Goal: Task Accomplishment & Management: Manage account settings

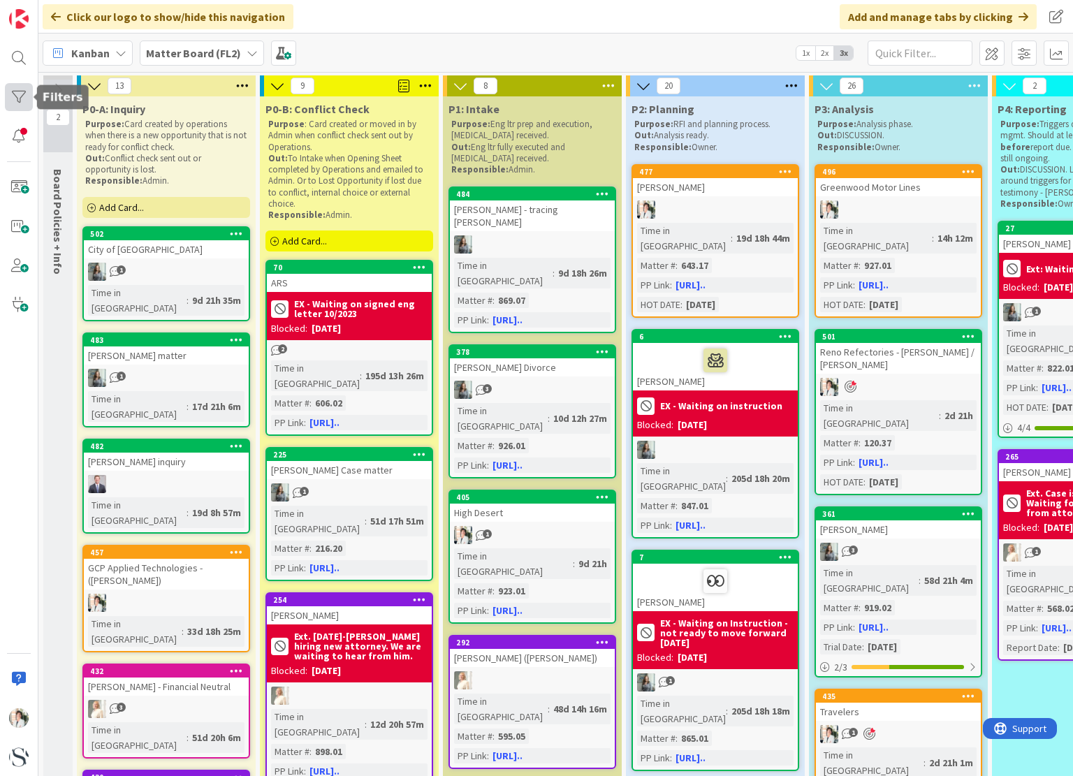
click at [16, 92] on div at bounding box center [19, 97] width 28 height 28
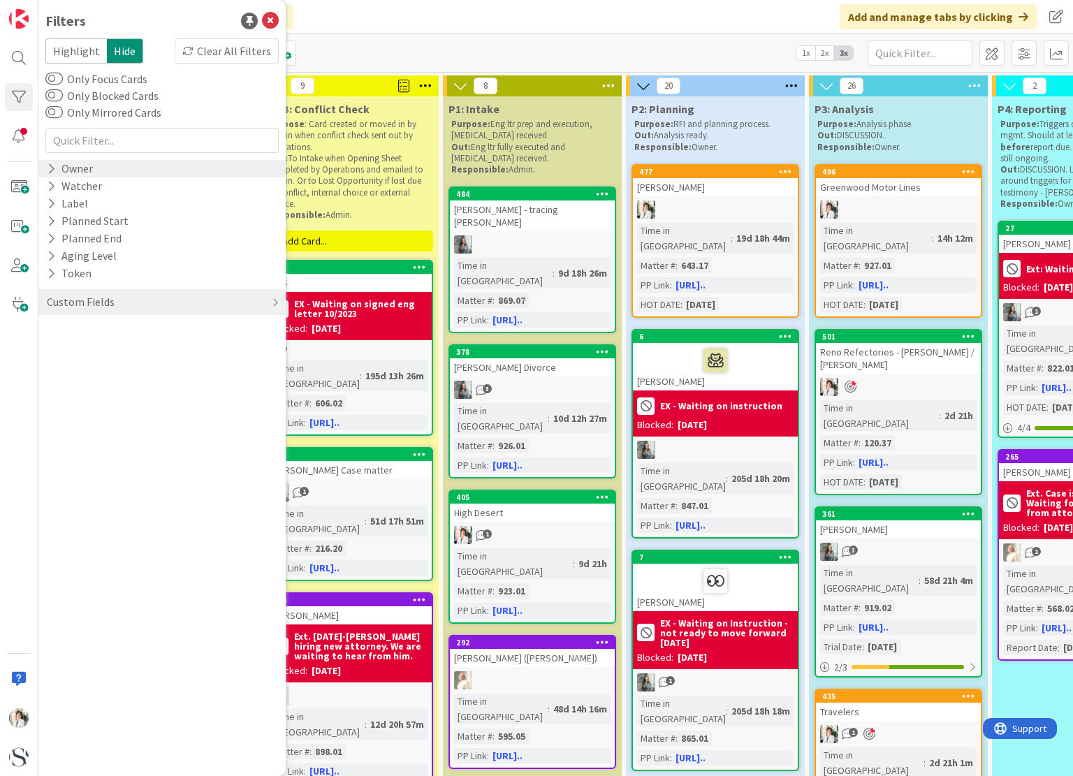
click at [49, 166] on icon at bounding box center [51, 169] width 9 height 12
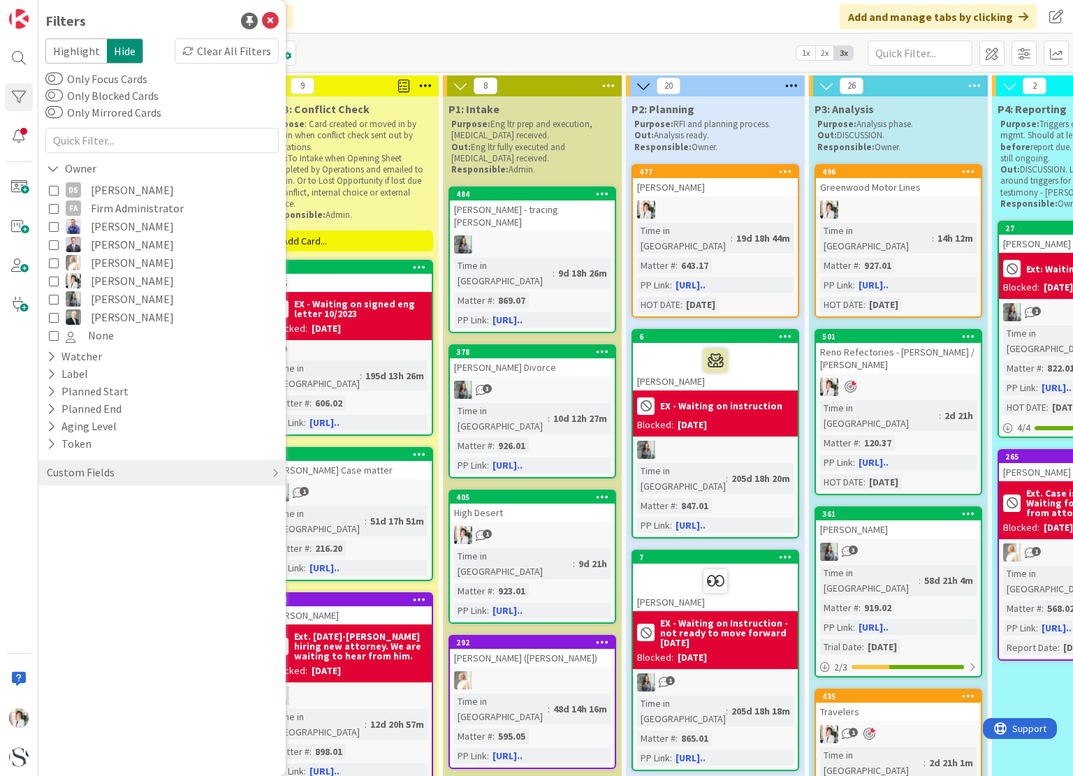
click at [53, 282] on icon at bounding box center [54, 281] width 10 height 10
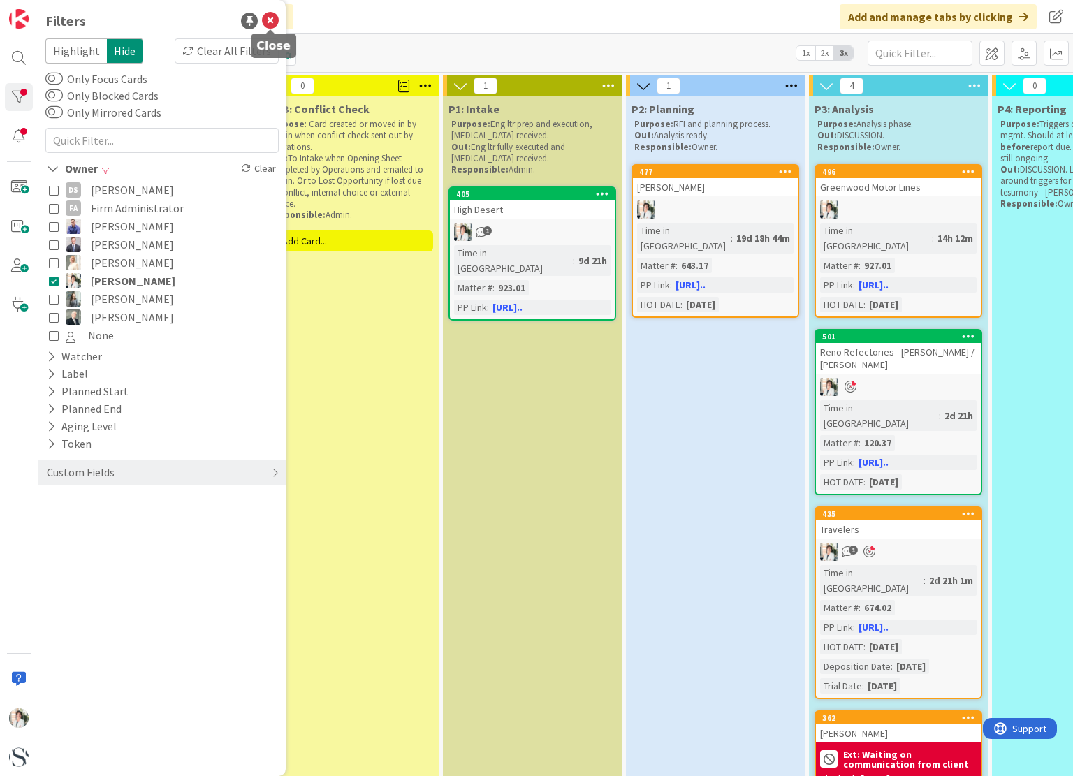
click at [269, 22] on icon at bounding box center [270, 21] width 17 height 17
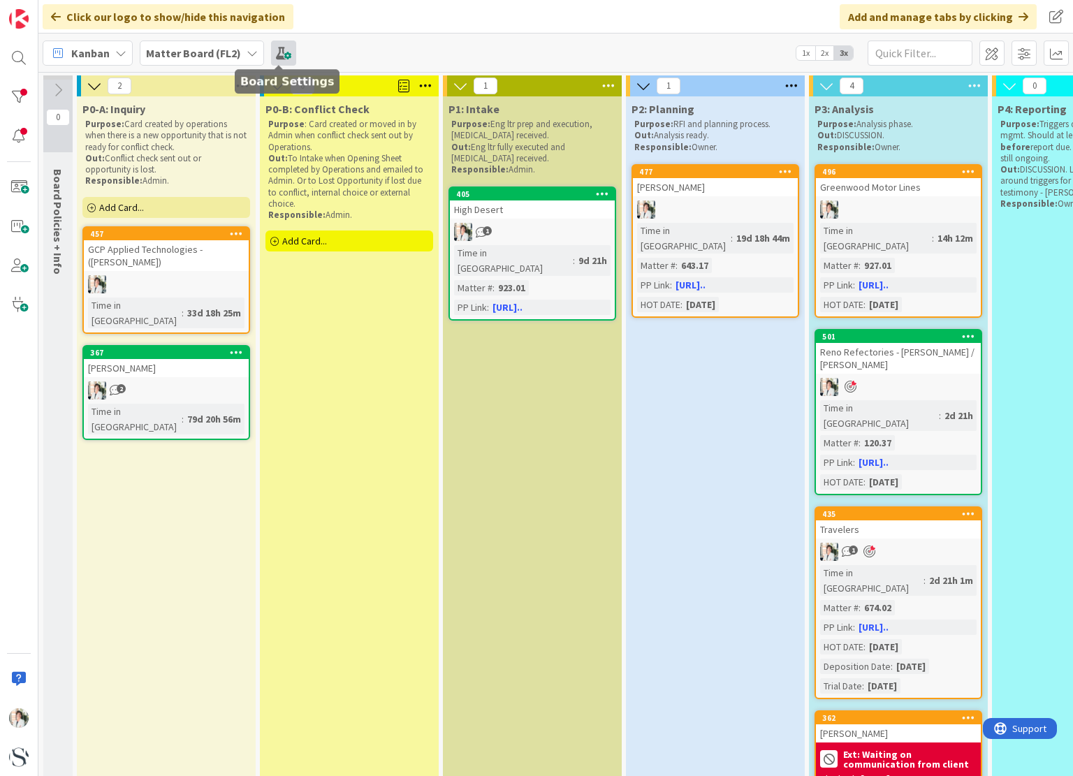
click at [277, 52] on span at bounding box center [283, 53] width 25 height 25
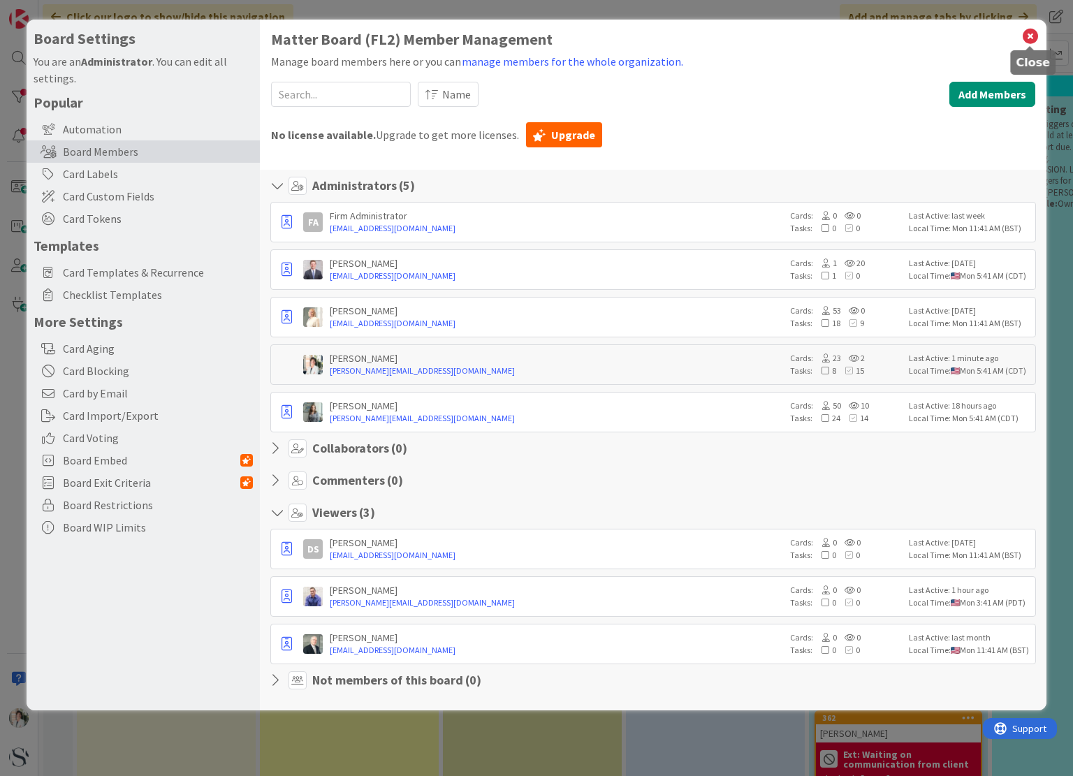
click at [1028, 36] on icon at bounding box center [1030, 37] width 18 height 20
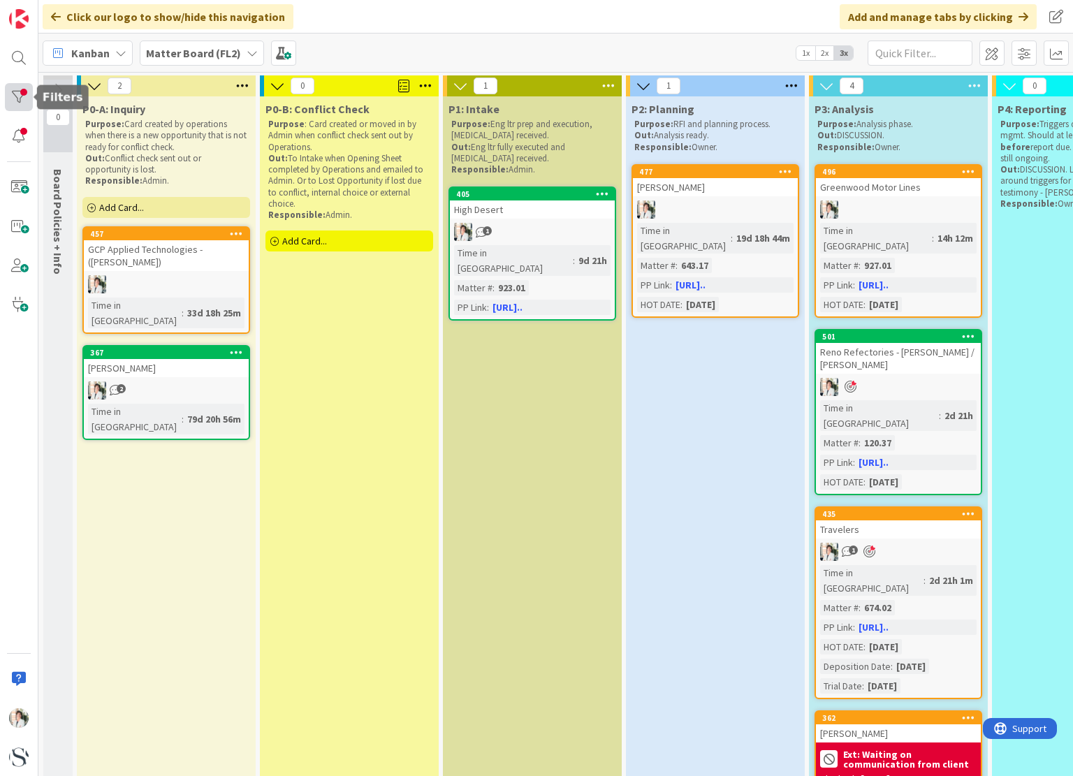
click at [18, 97] on div at bounding box center [19, 97] width 28 height 28
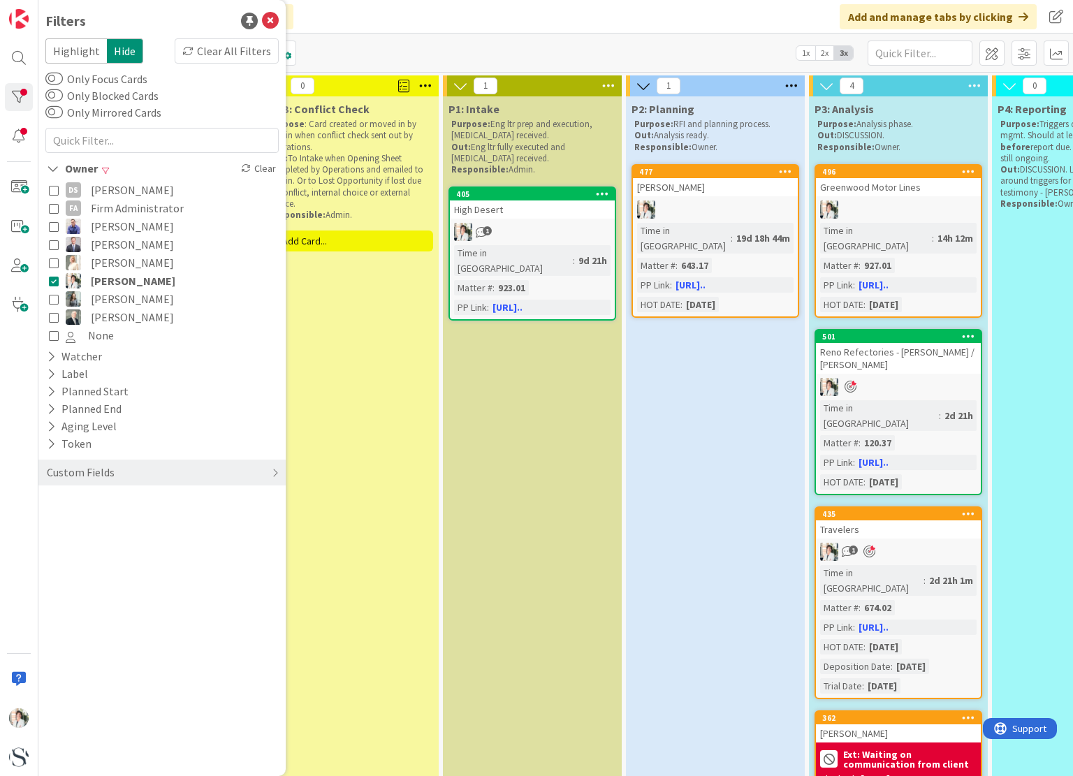
click at [54, 278] on icon at bounding box center [54, 281] width 10 height 10
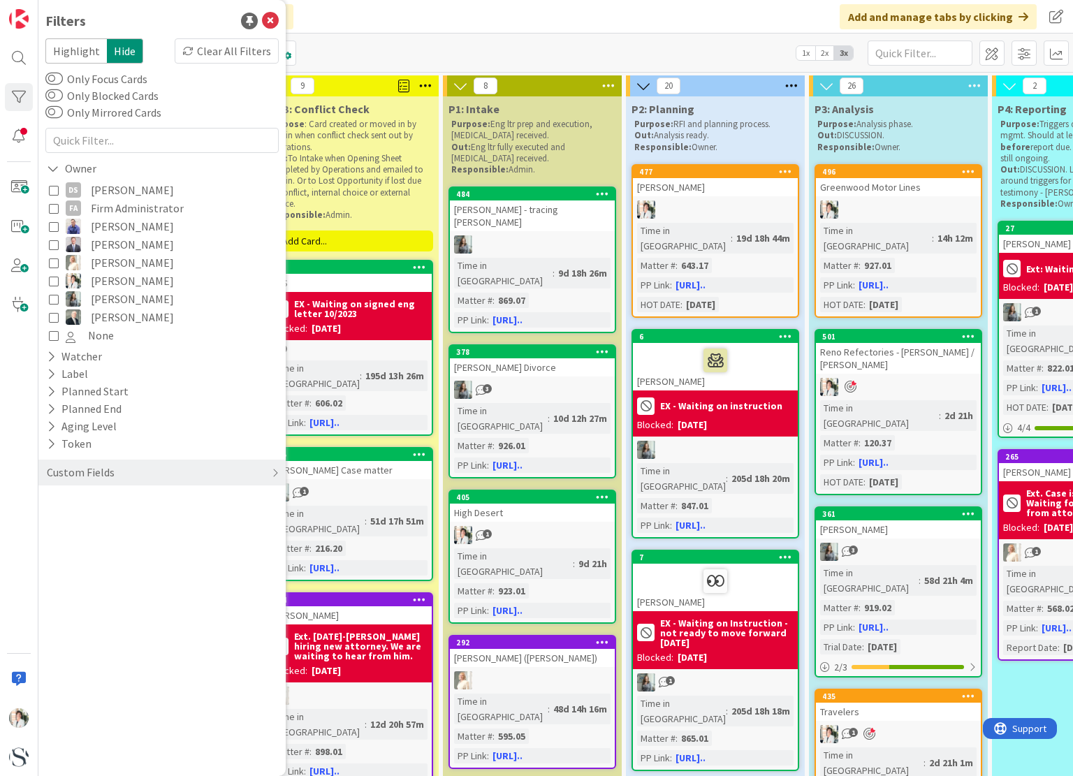
click at [413, 38] on div "Kanban Matter Board (FL2) 1x 2x 3x" at bounding box center [555, 53] width 1035 height 38
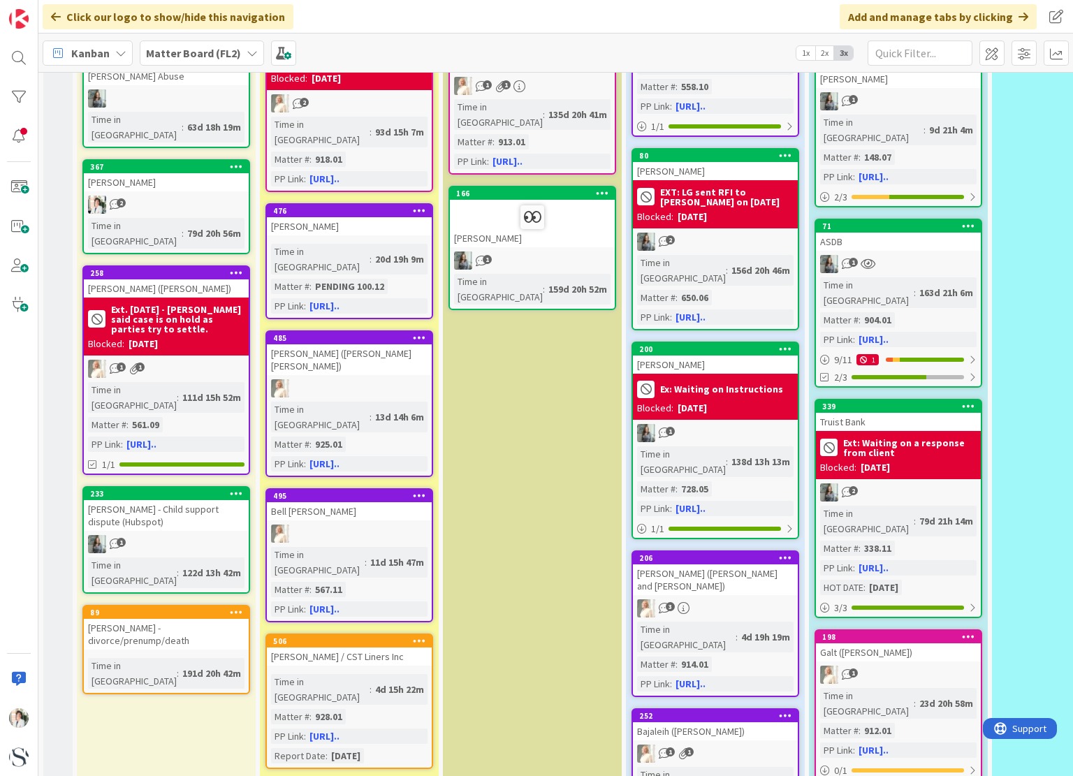
scroll to position [1118, 0]
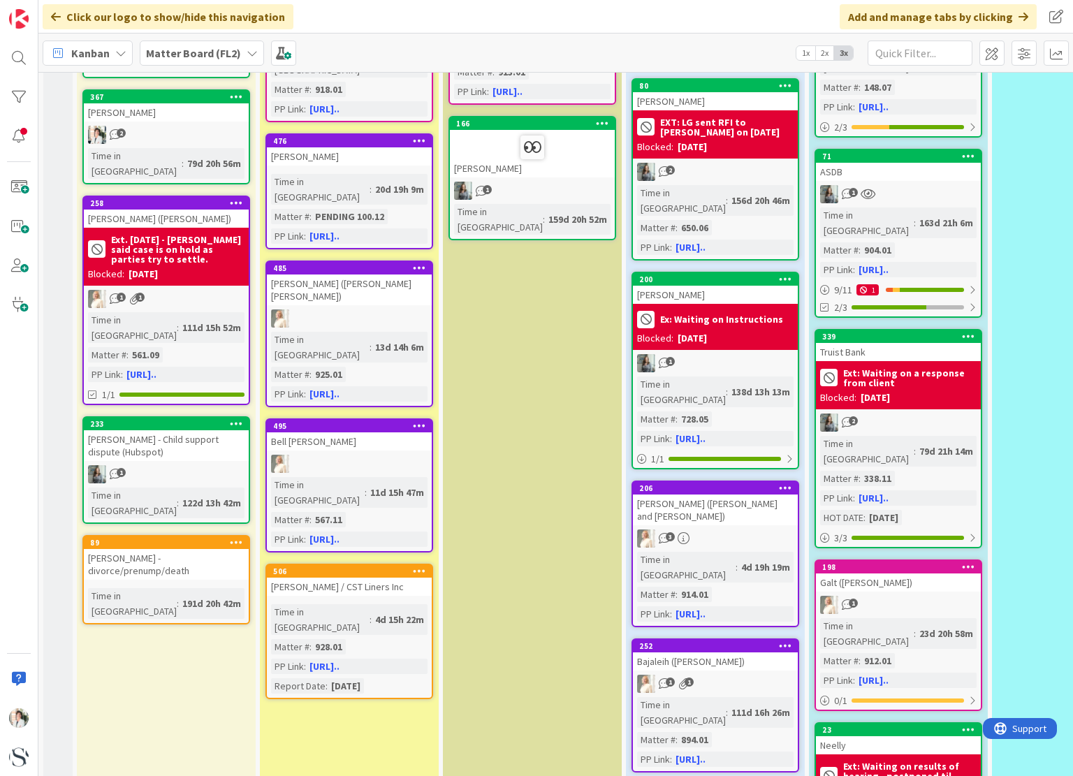
click at [374, 578] on div "[PERSON_NAME] / CST Liners Inc" at bounding box center [349, 587] width 165 height 18
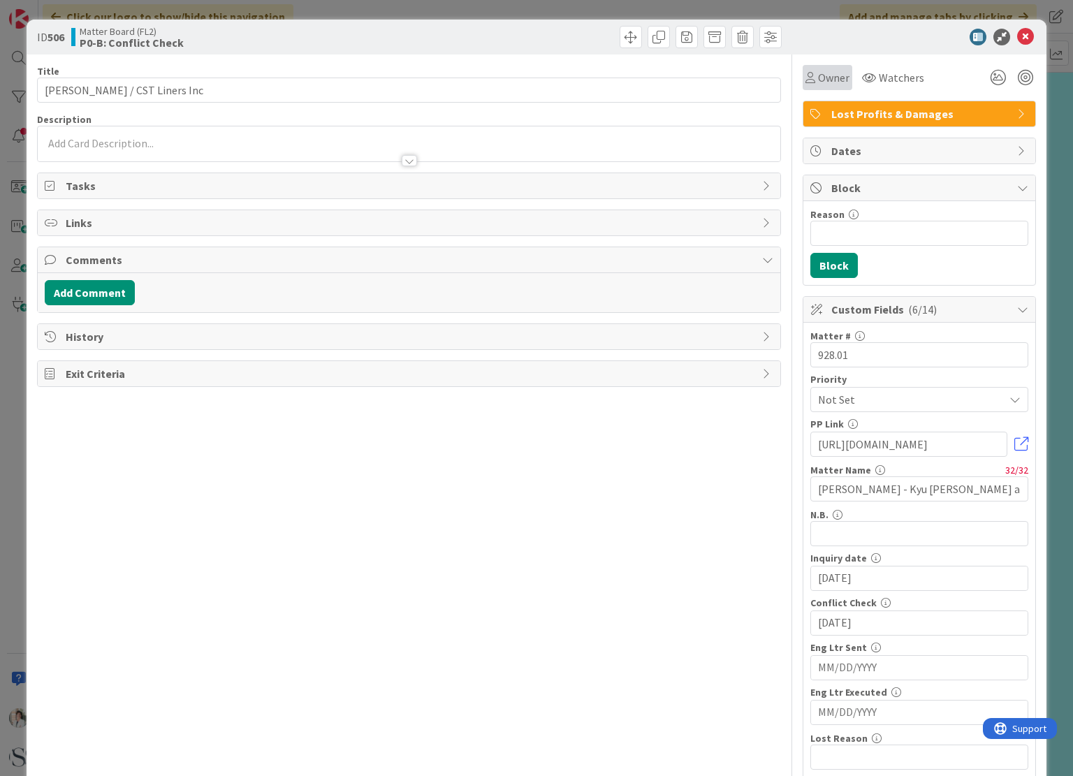
click at [822, 75] on span "Owner" at bounding box center [833, 77] width 31 height 17
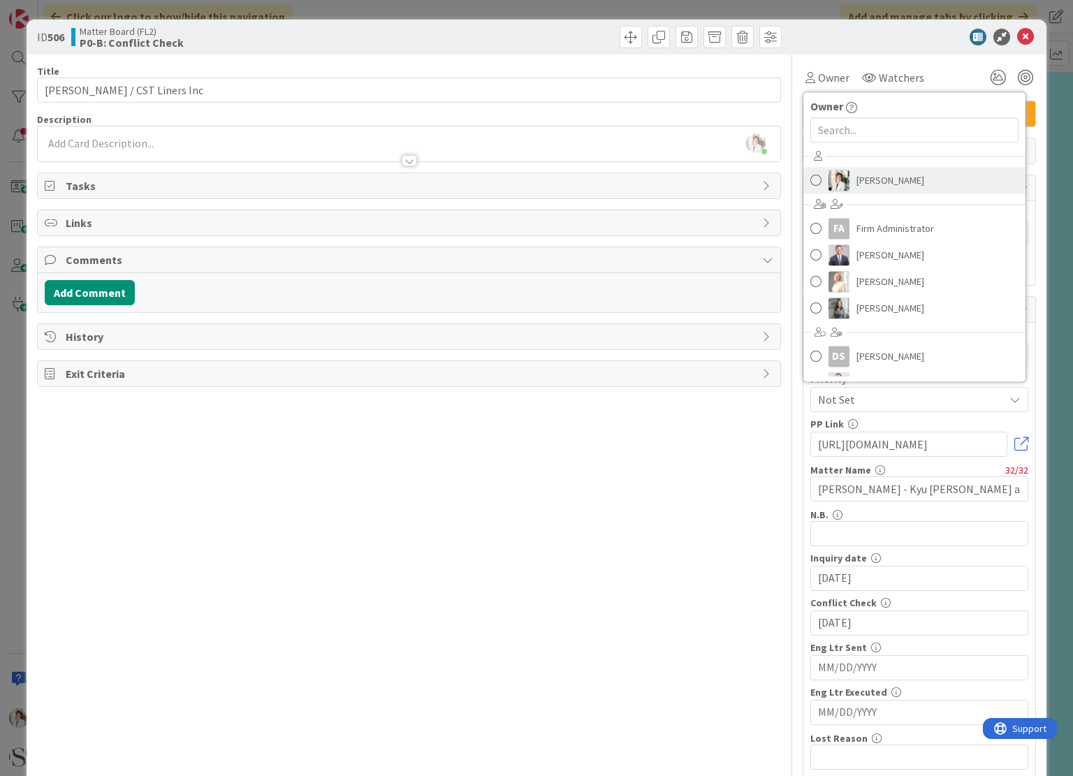
click at [810, 182] on span at bounding box center [815, 180] width 11 height 21
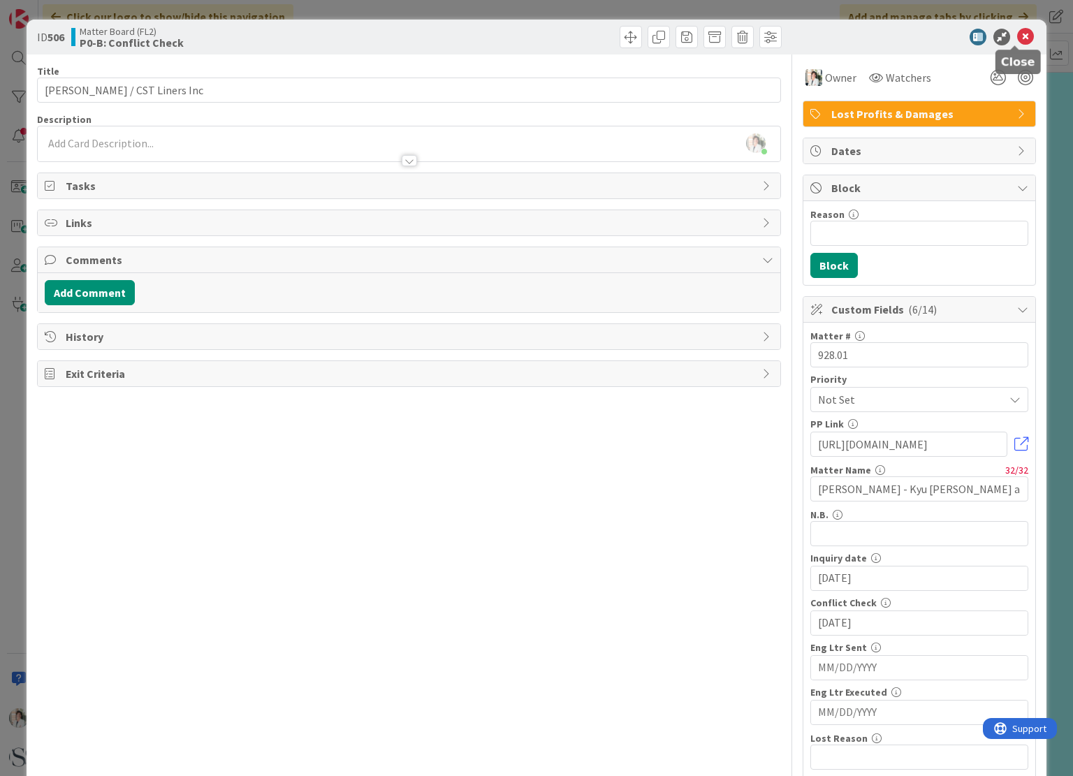
click at [1017, 34] on icon at bounding box center [1025, 37] width 17 height 17
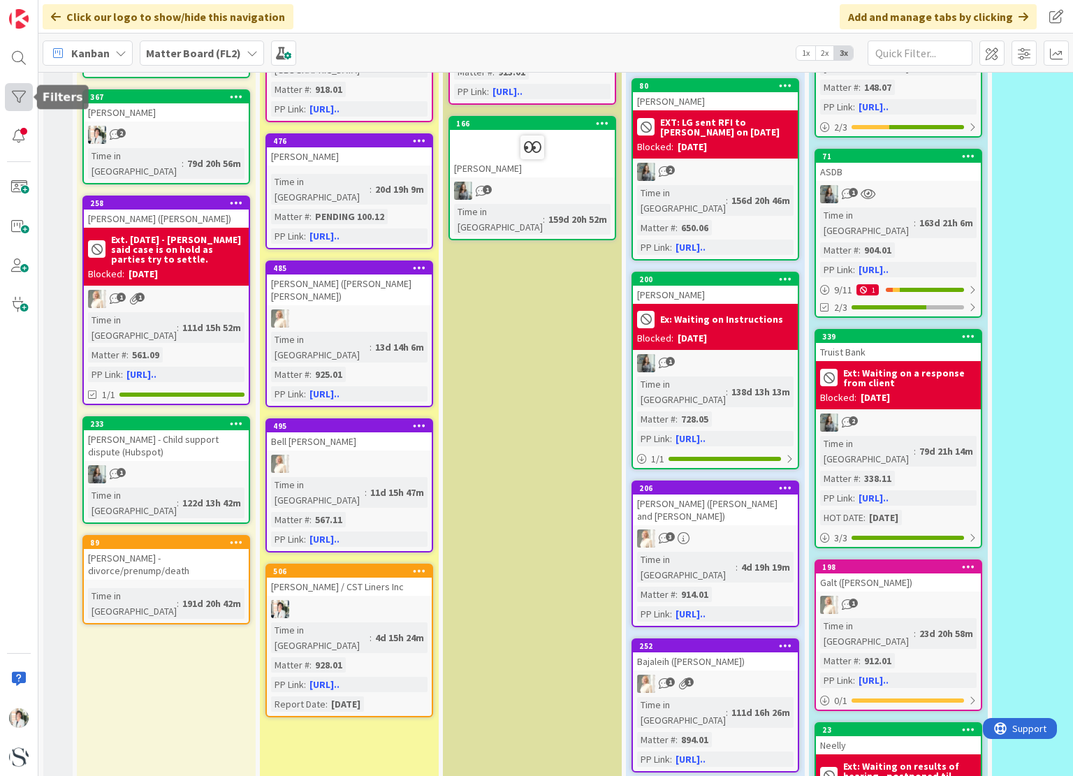
click at [20, 92] on div at bounding box center [19, 97] width 28 height 28
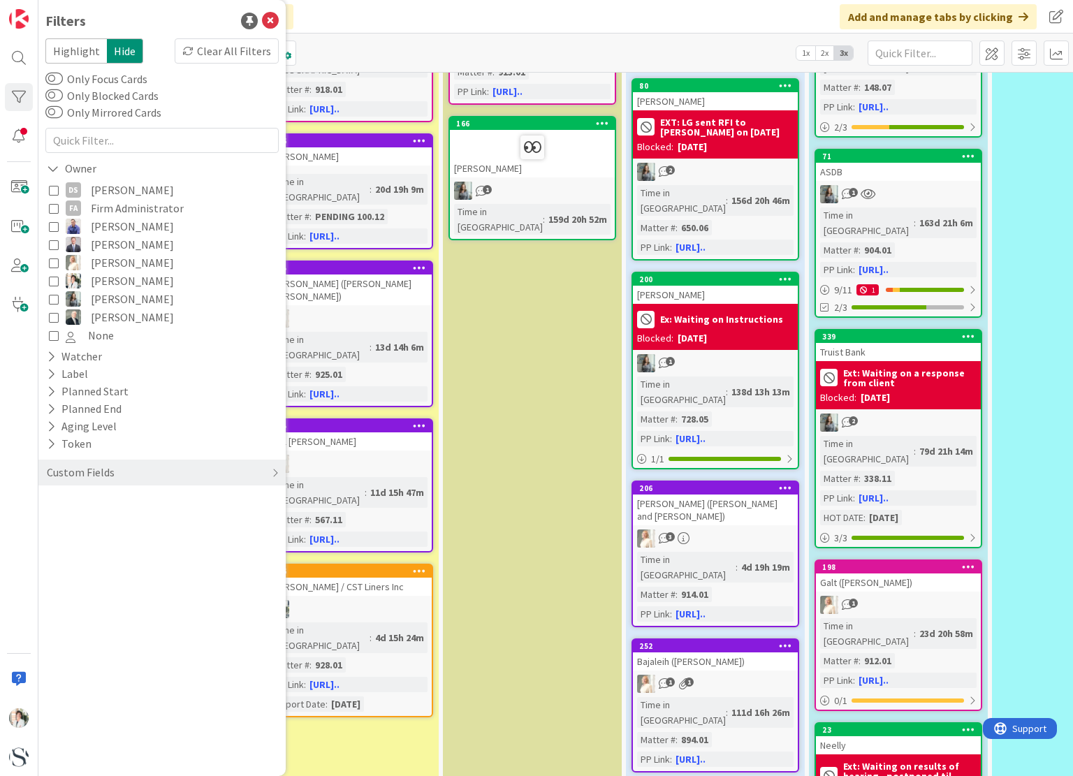
click at [53, 283] on icon at bounding box center [54, 281] width 10 height 10
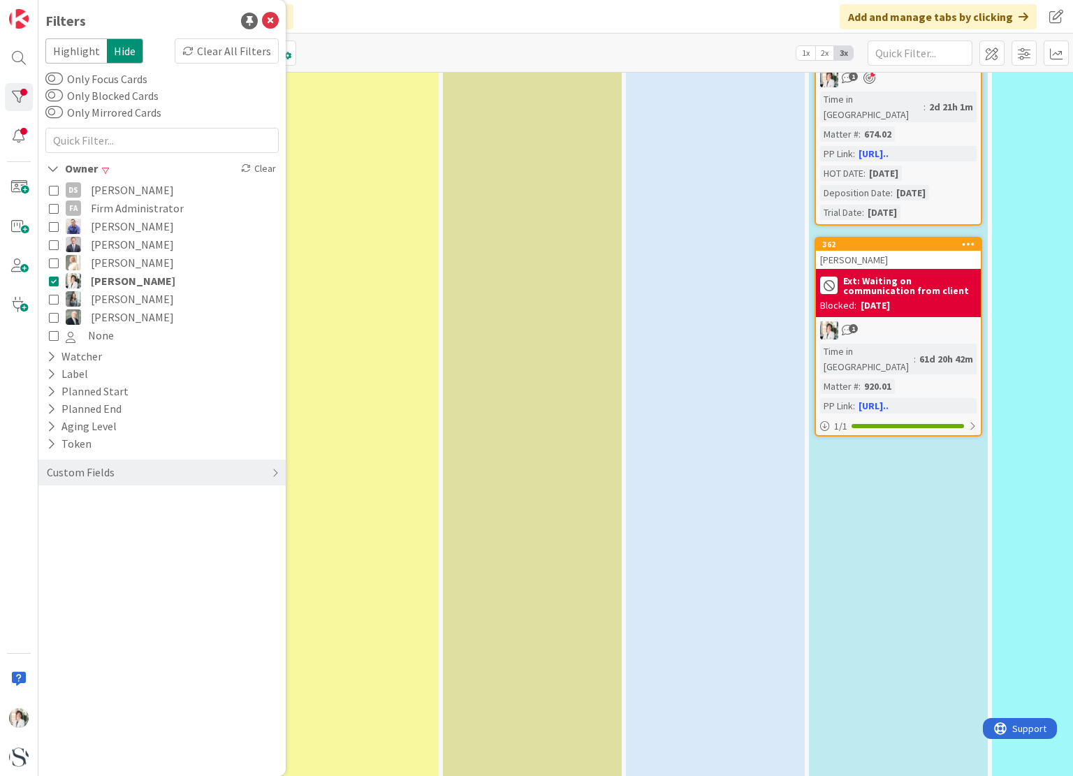
click at [490, 246] on div "P1: Intake Purpose: Eng ltr prep and execution, [MEDICAL_DATA] received. Out: E…" at bounding box center [532, 247] width 179 height 1249
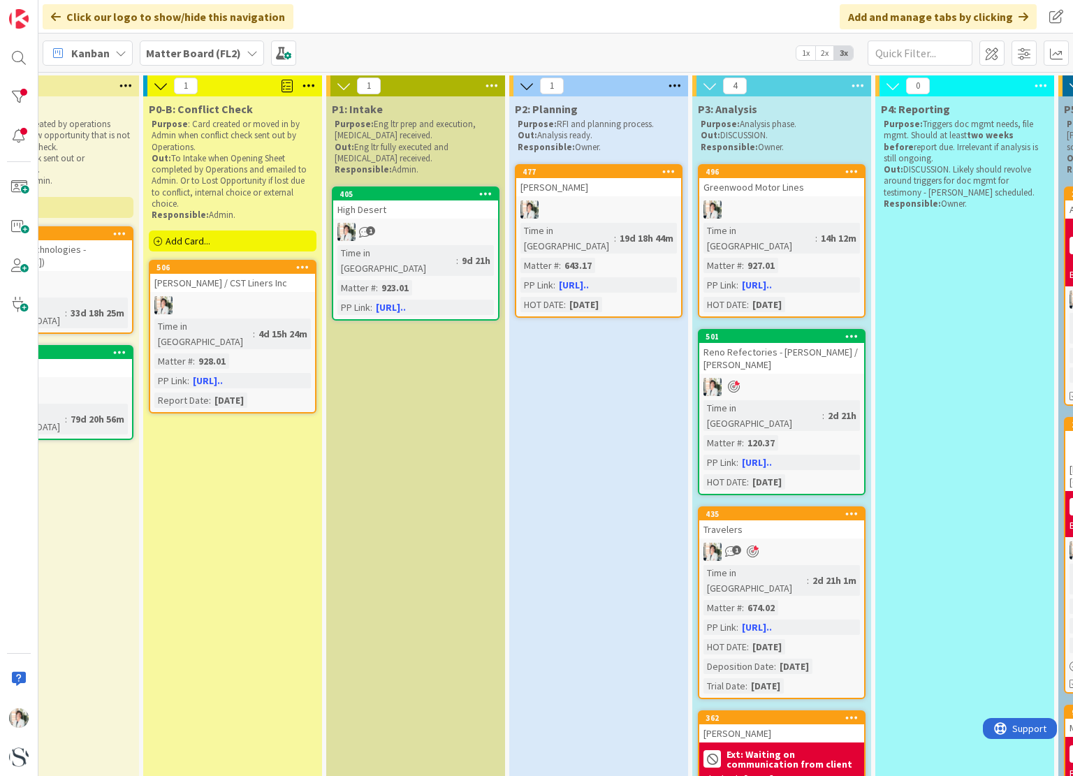
scroll to position [0, 115]
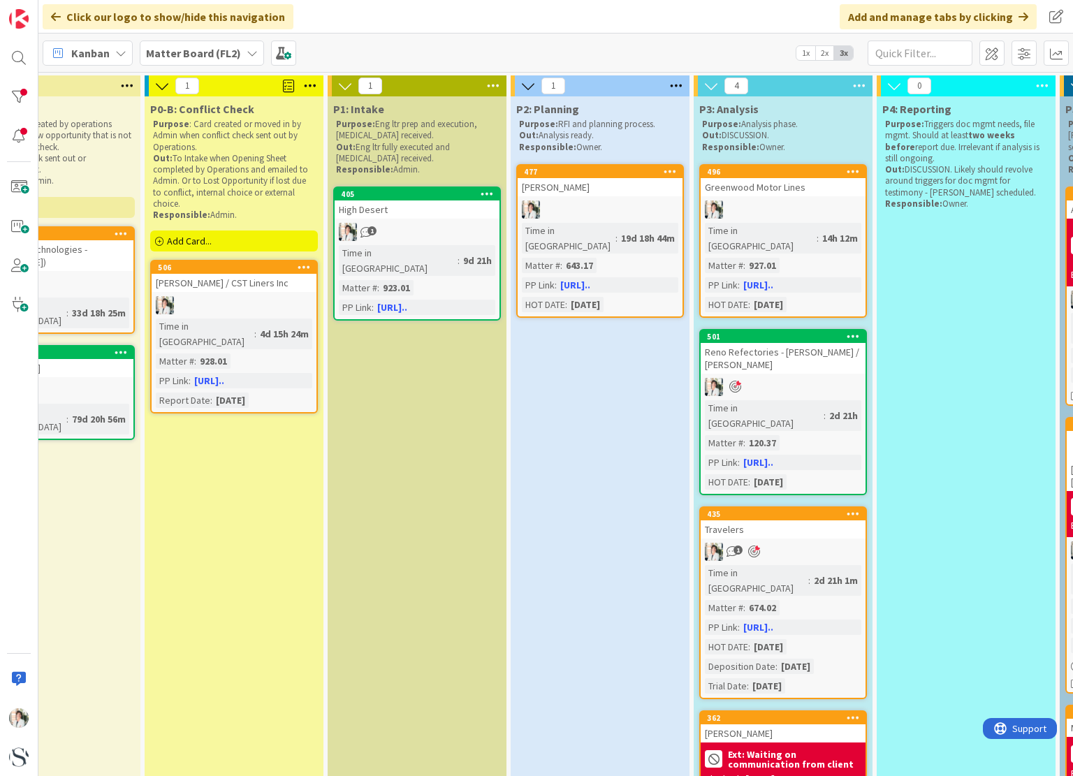
click at [755, 546] on icon at bounding box center [754, 552] width 12 height 13
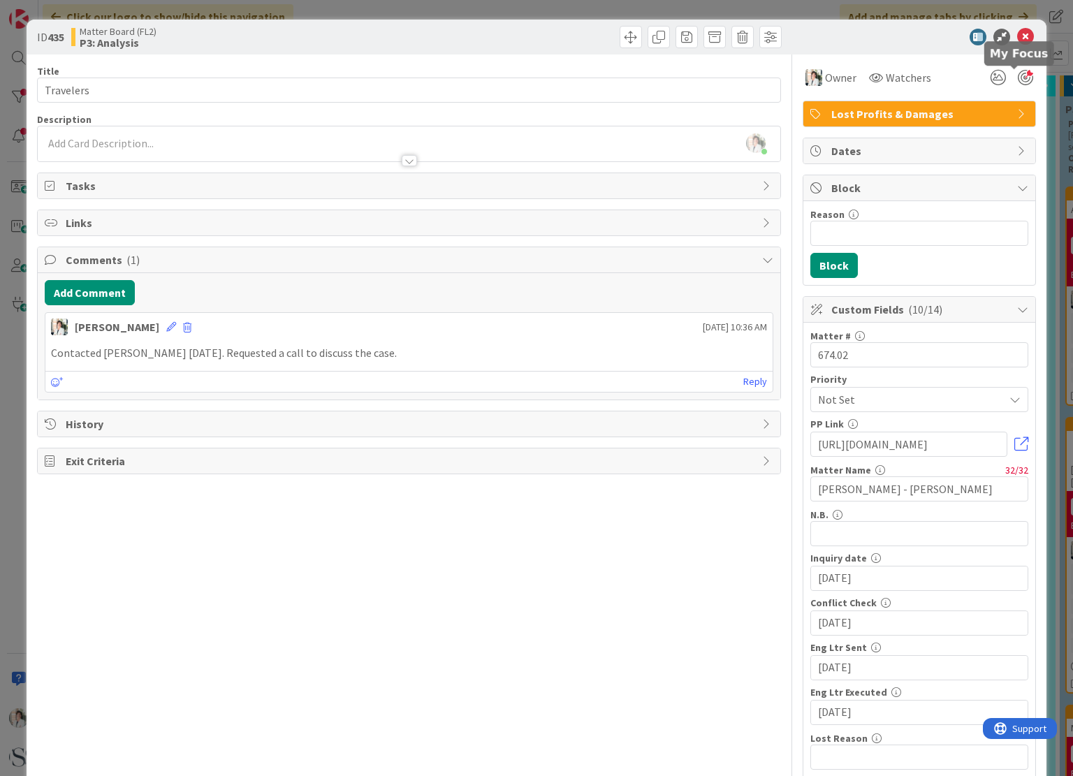
click at [1018, 75] on div at bounding box center [1025, 77] width 15 height 15
click at [1017, 34] on icon at bounding box center [1025, 37] width 17 height 17
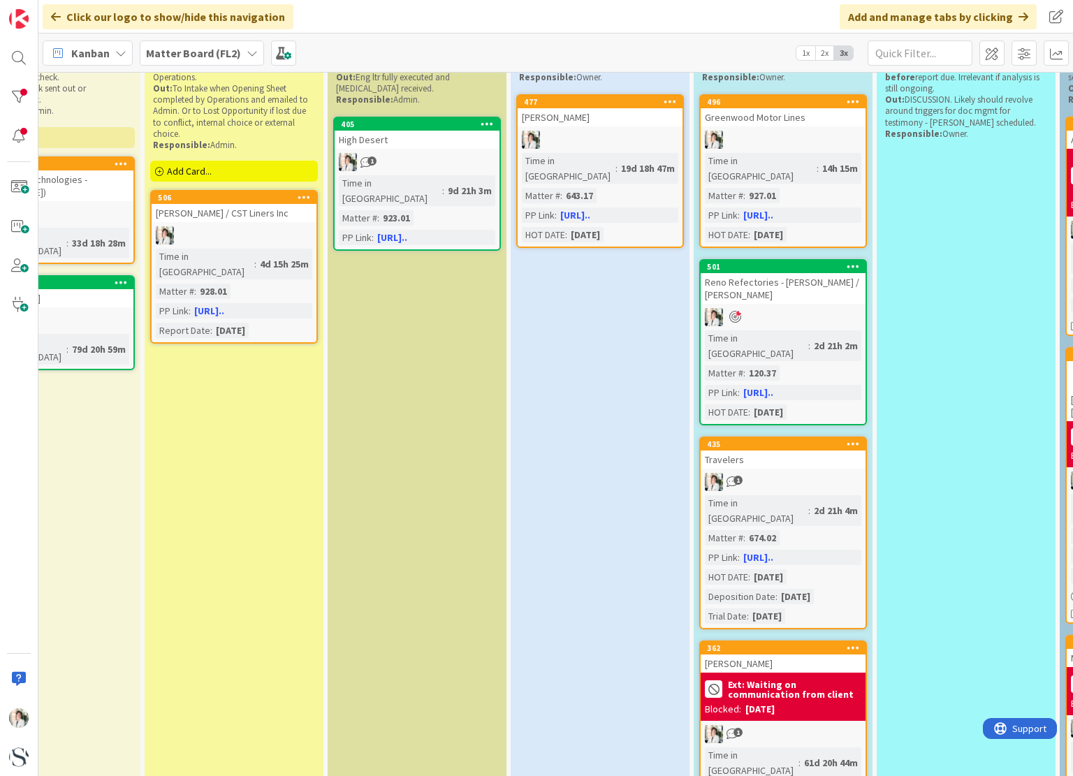
scroll to position [0, 115]
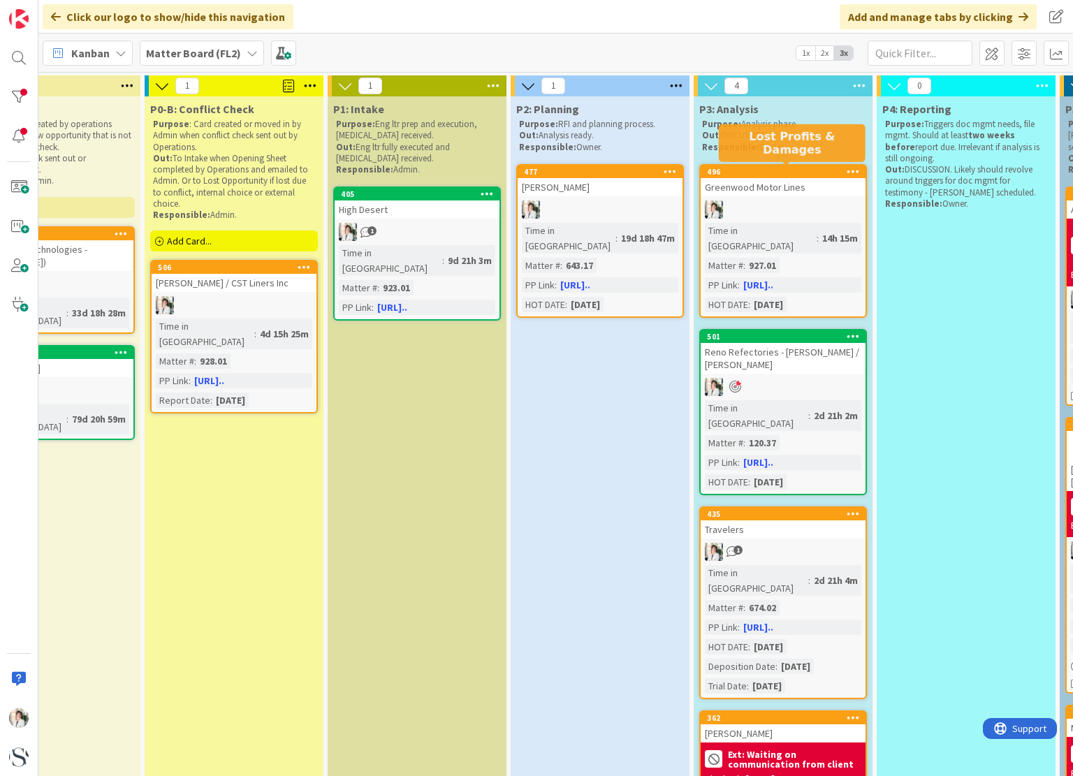
click at [828, 170] on div "496" at bounding box center [786, 172] width 159 height 10
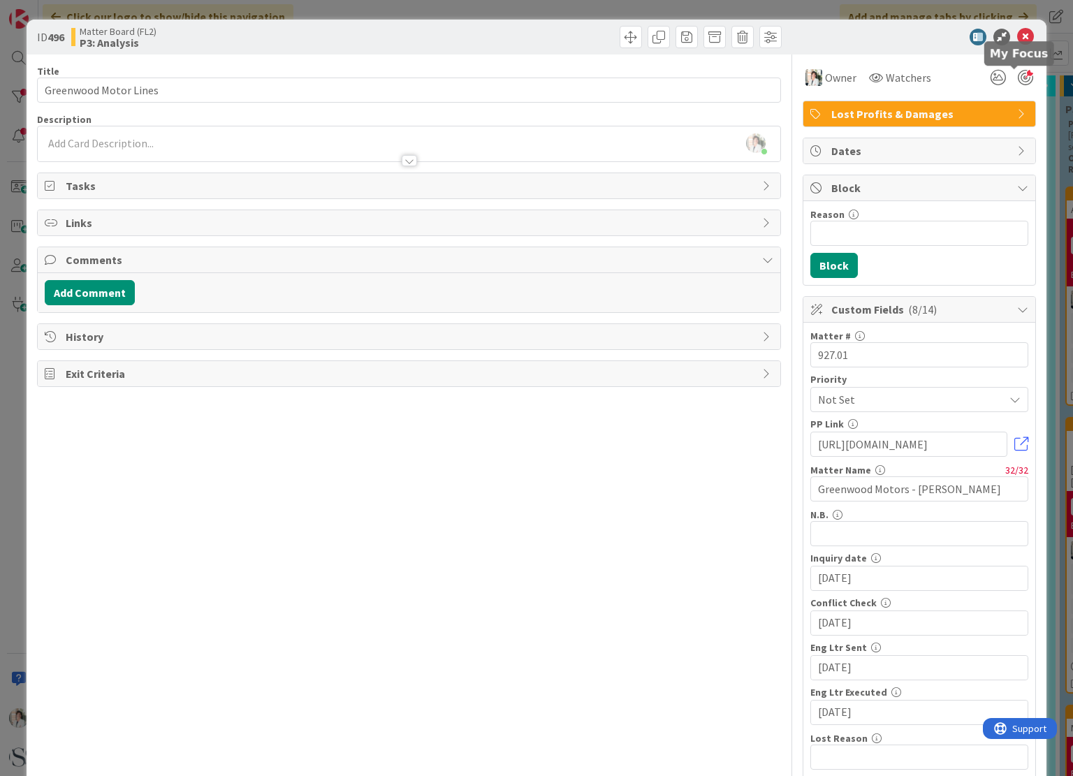
click at [1018, 78] on div at bounding box center [1025, 77] width 15 height 15
click at [1017, 33] on icon at bounding box center [1025, 37] width 17 height 17
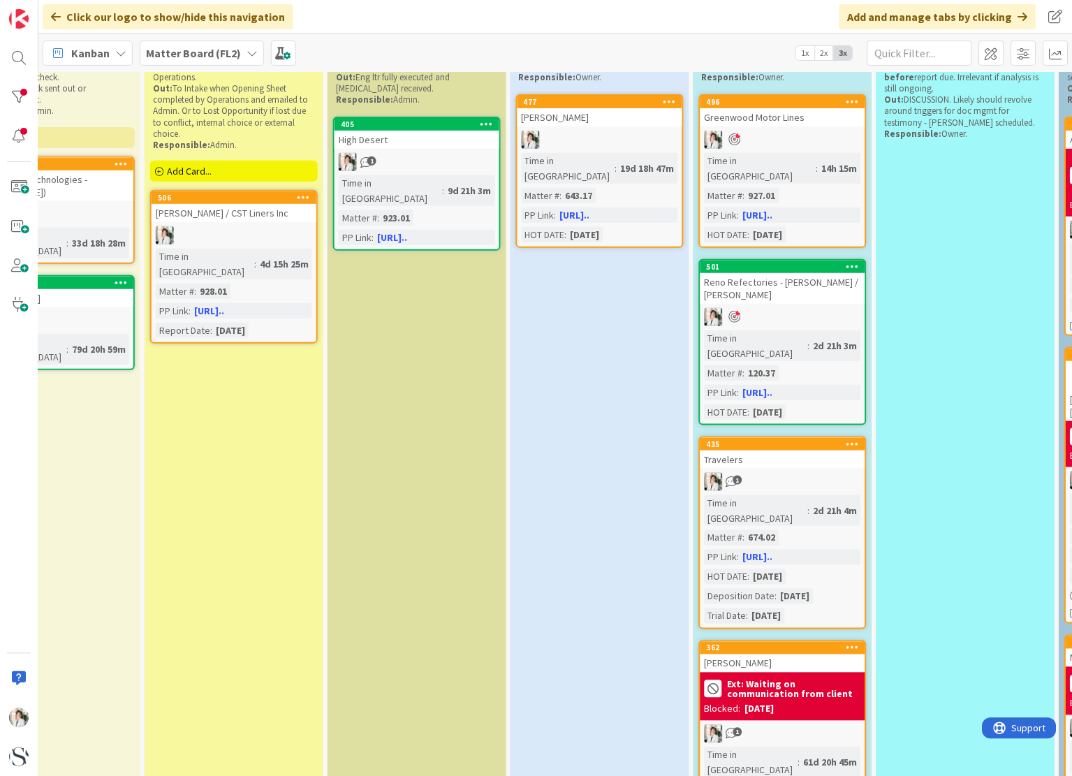
scroll to position [0, 115]
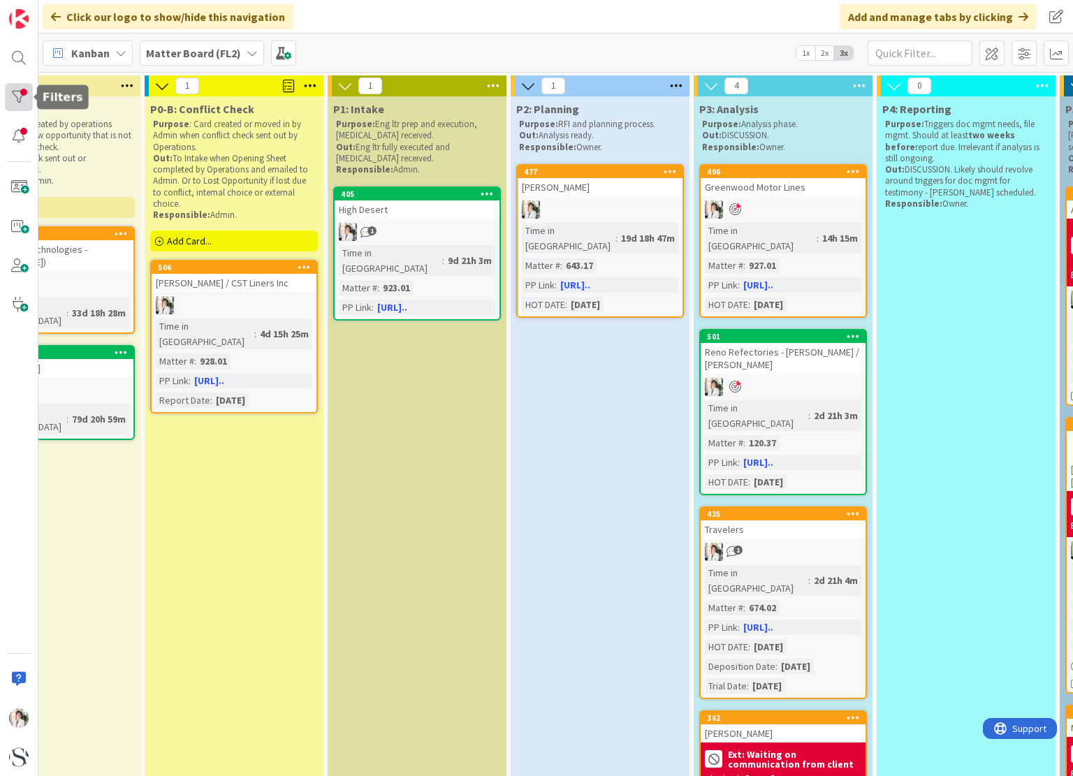
click at [16, 93] on div at bounding box center [19, 97] width 28 height 28
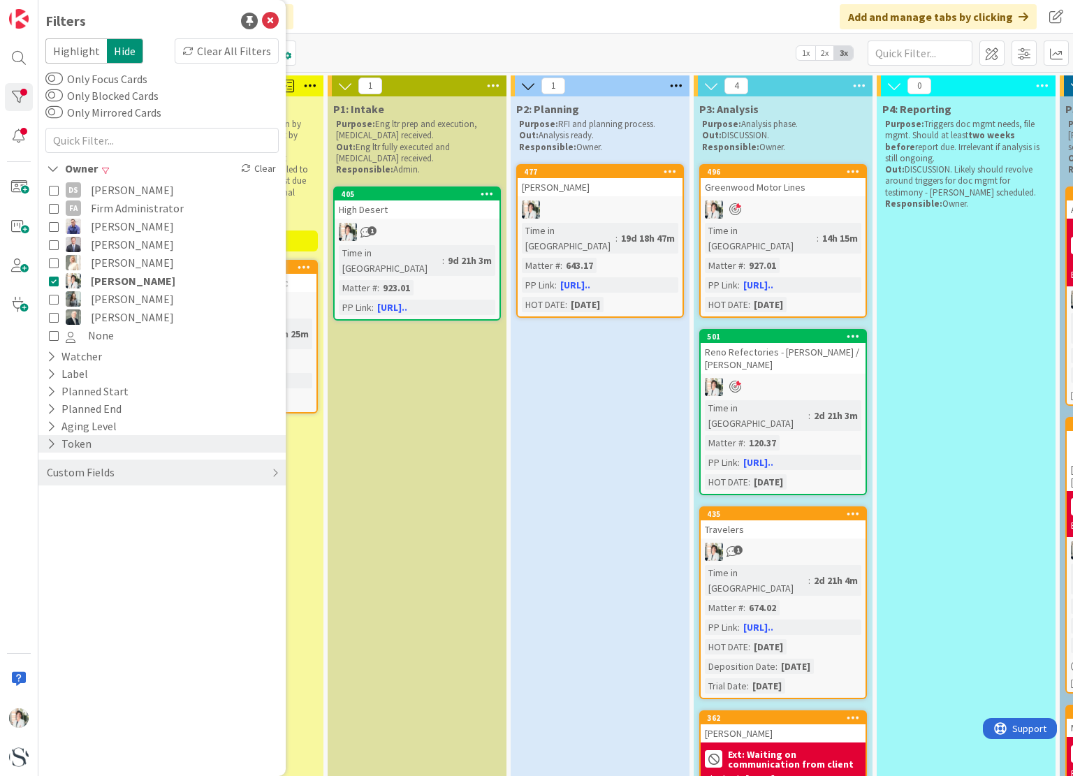
click at [50, 446] on icon at bounding box center [51, 444] width 9 height 12
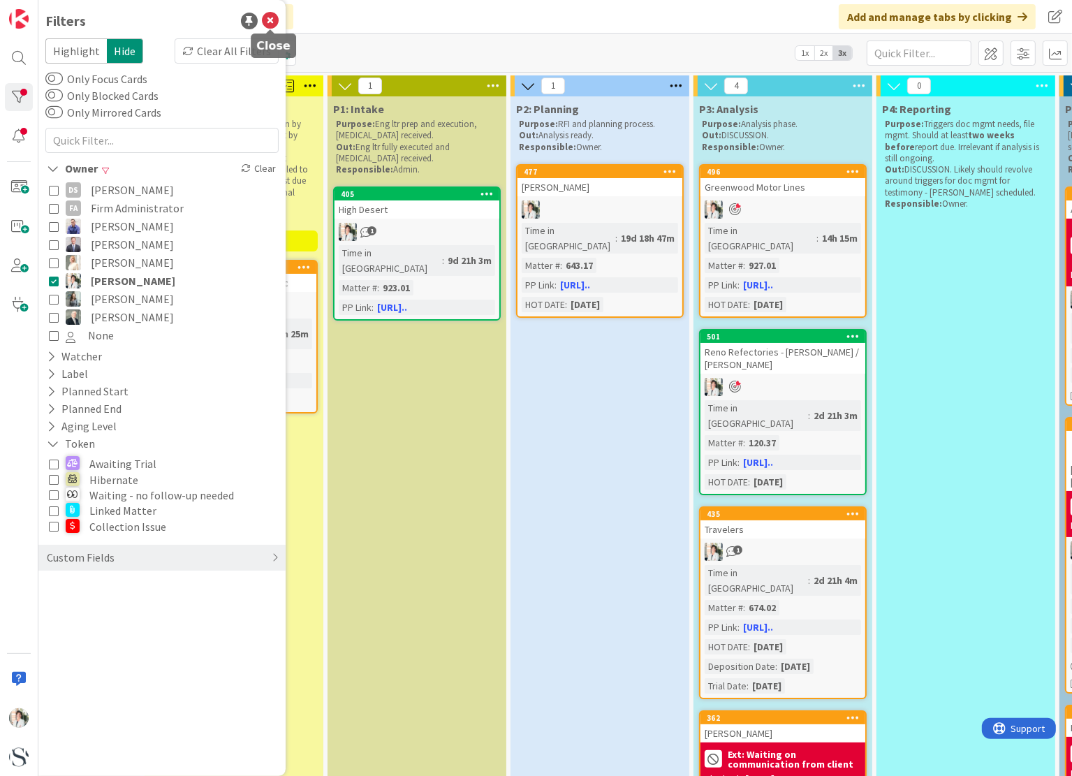
click at [265, 22] on icon at bounding box center [270, 21] width 17 height 17
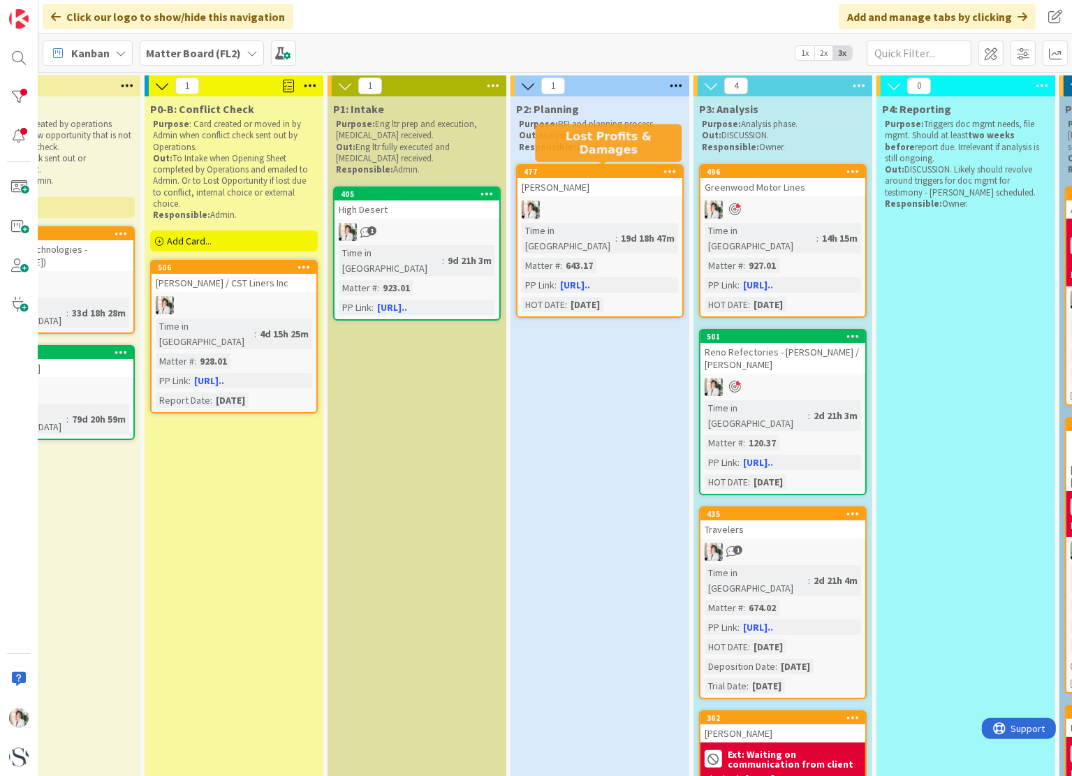
click at [603, 175] on div "477" at bounding box center [603, 172] width 159 height 10
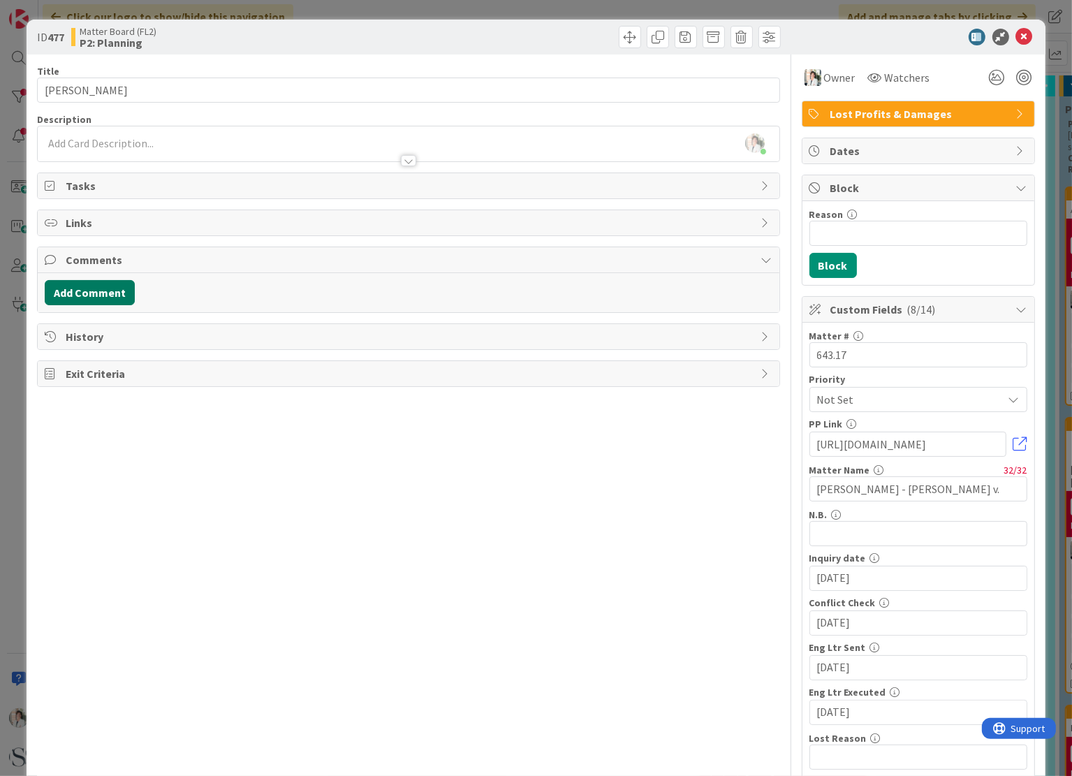
click at [97, 286] on button "Add Comment" at bounding box center [90, 292] width 90 height 25
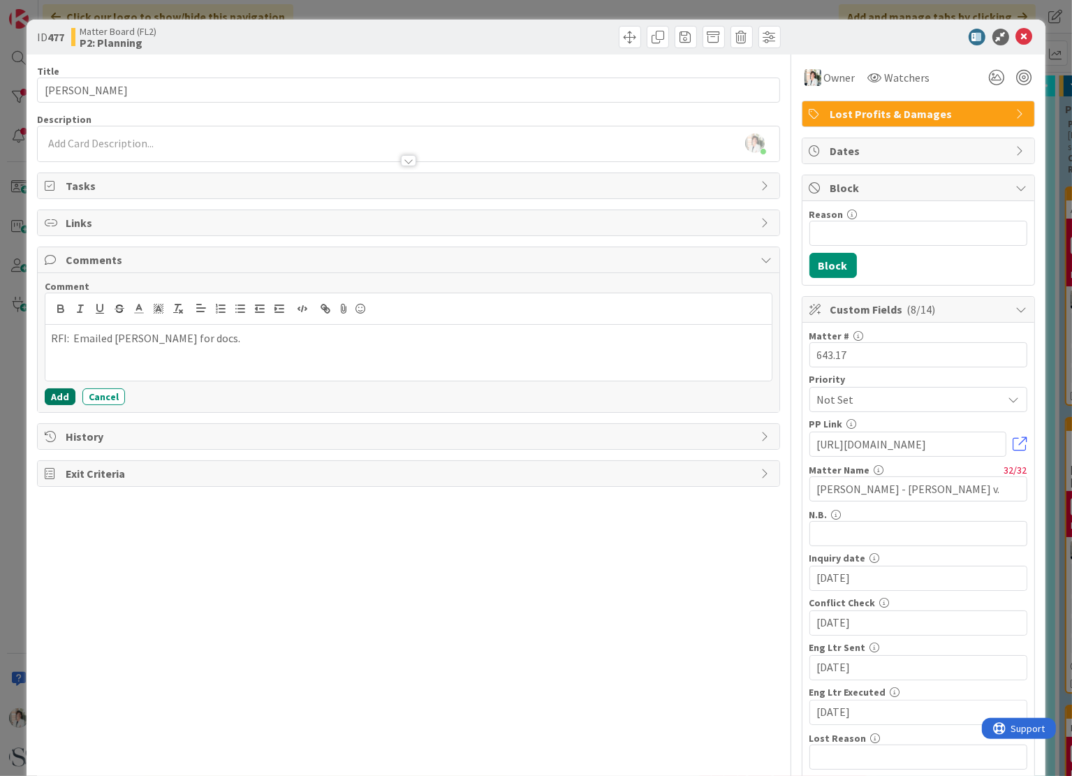
click at [64, 395] on button "Add" at bounding box center [60, 396] width 31 height 17
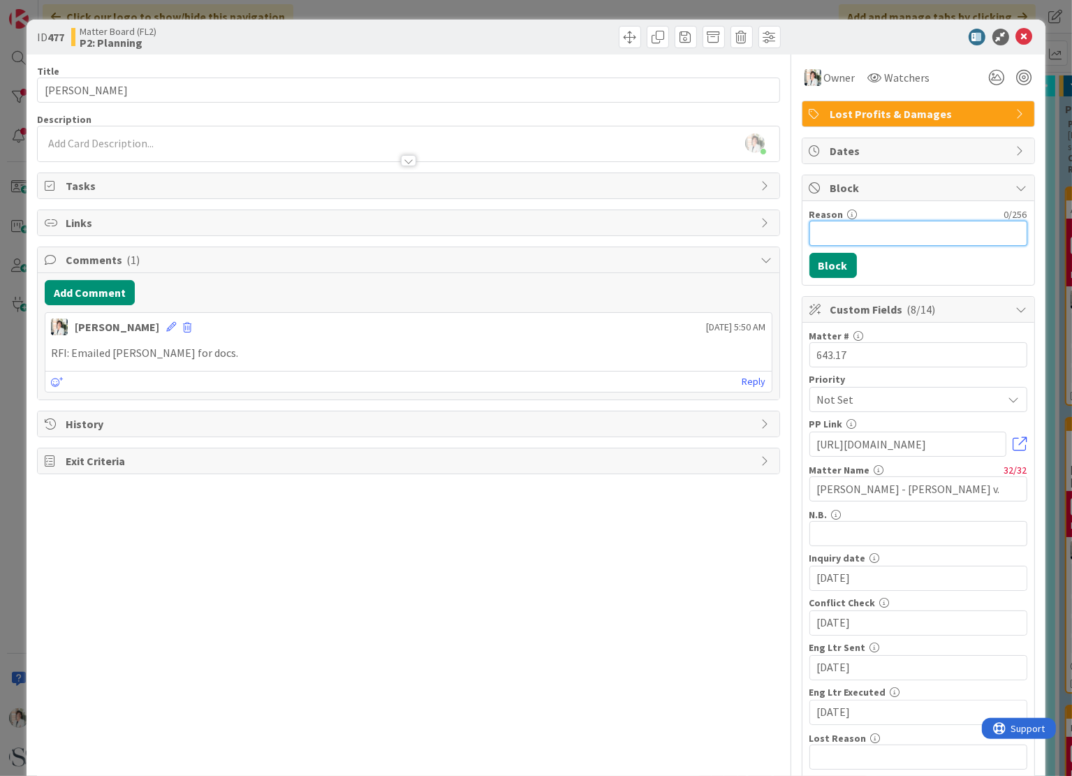
click at [838, 233] on input "Reason" at bounding box center [919, 233] width 218 height 25
type input "EX: Waiting on docs"
click at [823, 267] on button "Block" at bounding box center [834, 265] width 48 height 25
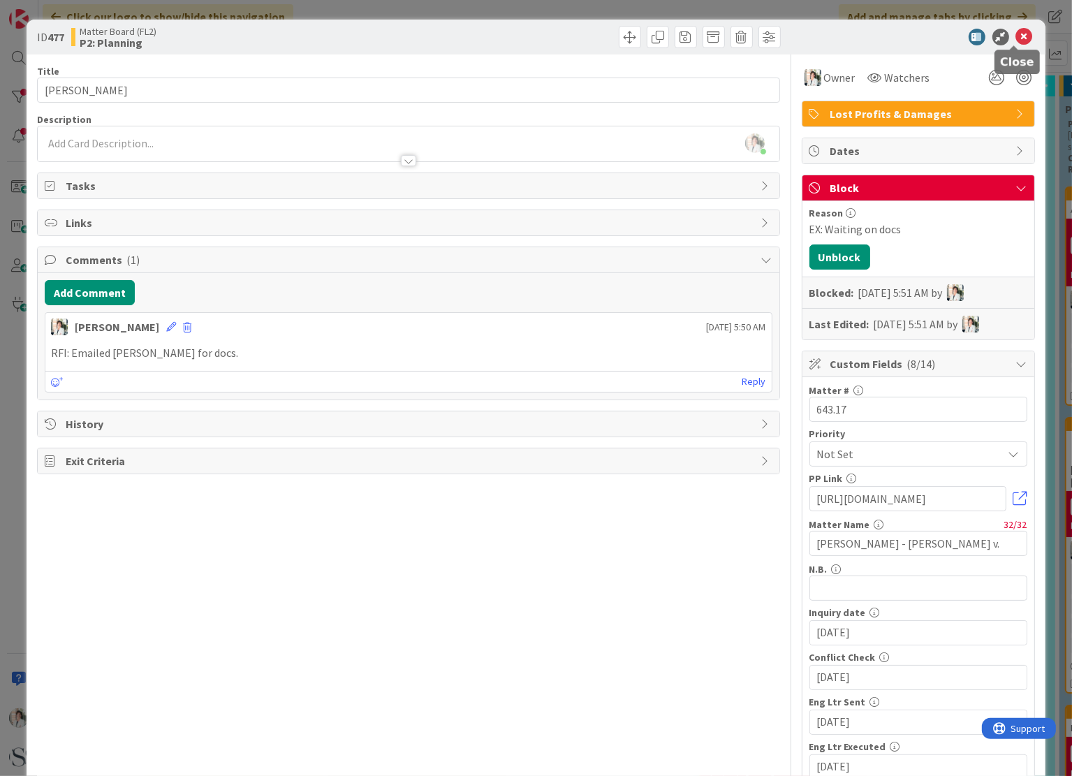
click at [1017, 34] on icon at bounding box center [1025, 37] width 17 height 17
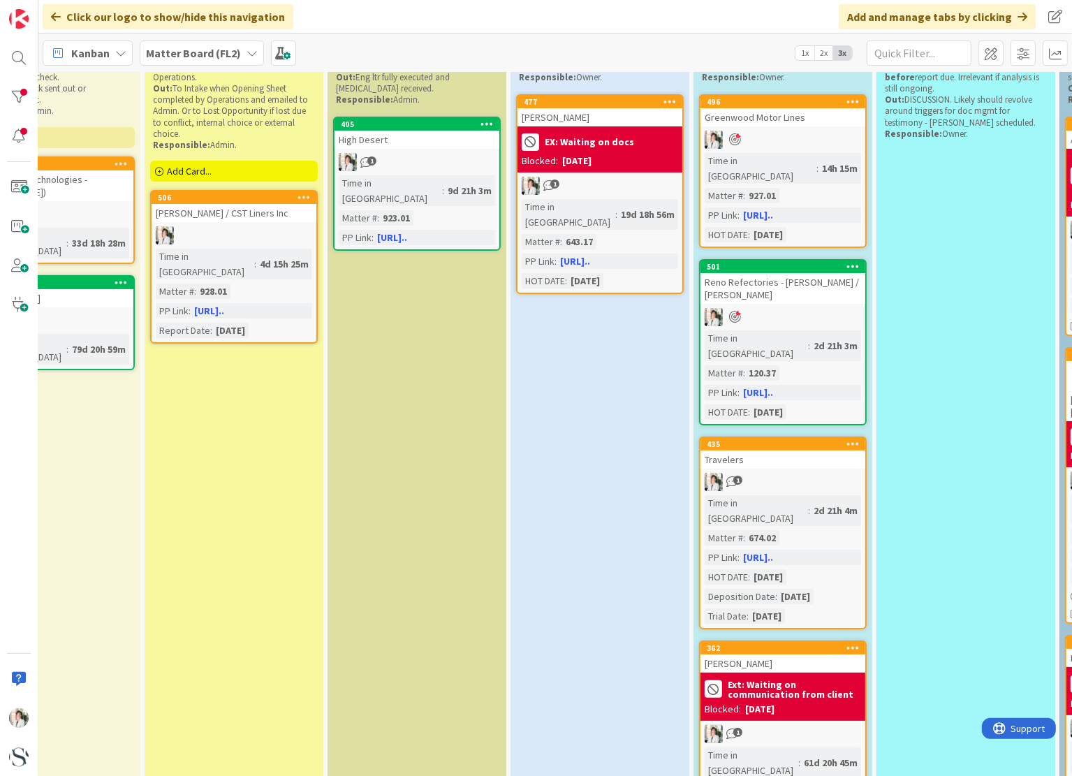
scroll to position [140, 115]
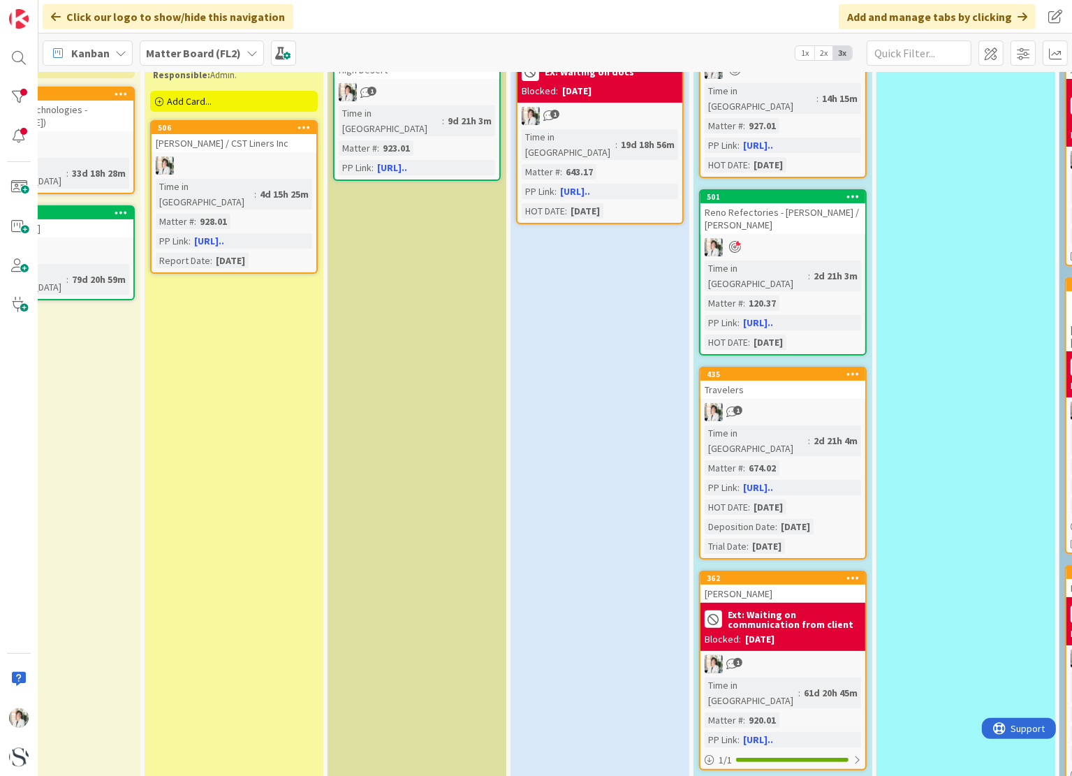
click at [806, 381] on div "Travelers" at bounding box center [783, 390] width 165 height 18
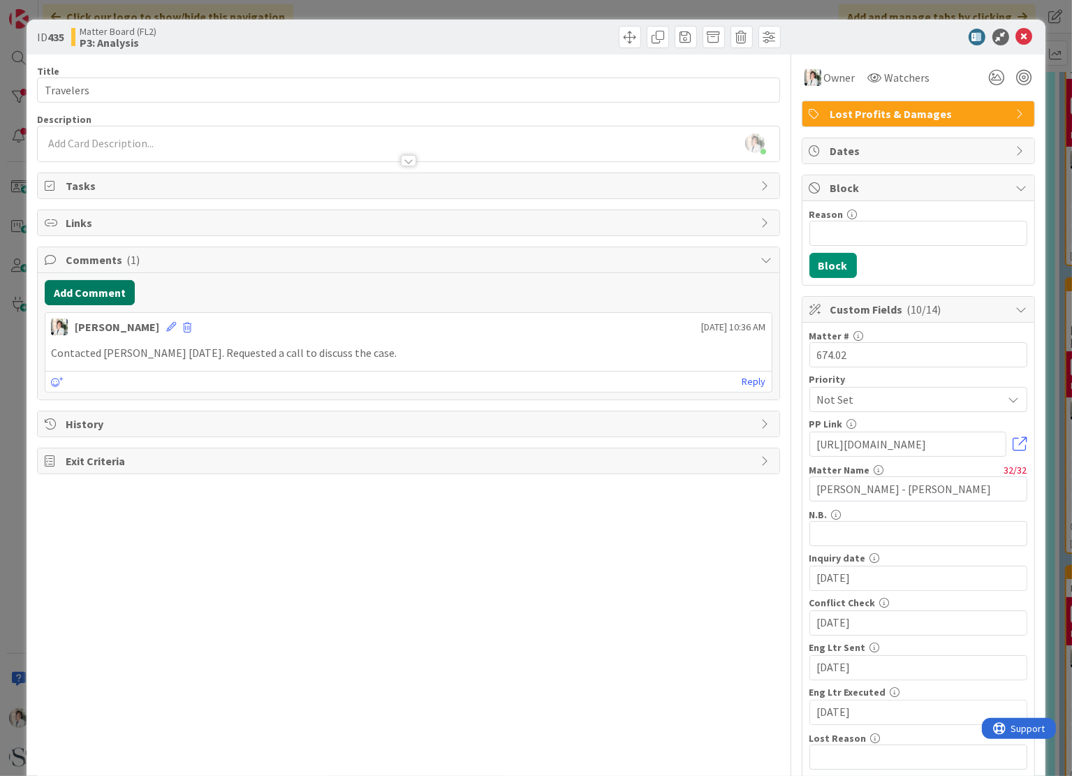
click at [93, 290] on button "Add Comment" at bounding box center [90, 292] width 90 height 25
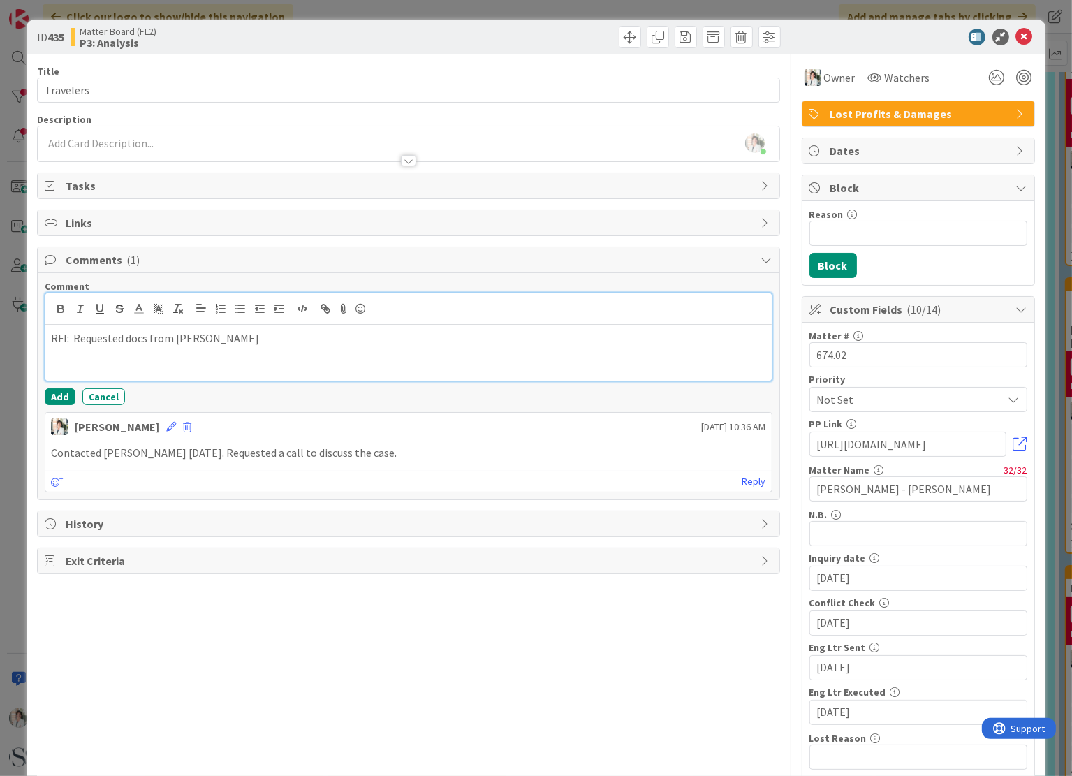
click at [254, 346] on div "RFI: Requested docs from [PERSON_NAME]" at bounding box center [408, 353] width 726 height 56
click at [126, 336] on p "RFI: Requested docs from [PERSON_NAME] [DATE]." at bounding box center [408, 338] width 715 height 16
click at [827, 231] on input "Reason" at bounding box center [919, 233] width 218 height 25
type input "EX: Waiting on addl docs"
click at [819, 263] on button "Block" at bounding box center [834, 265] width 48 height 25
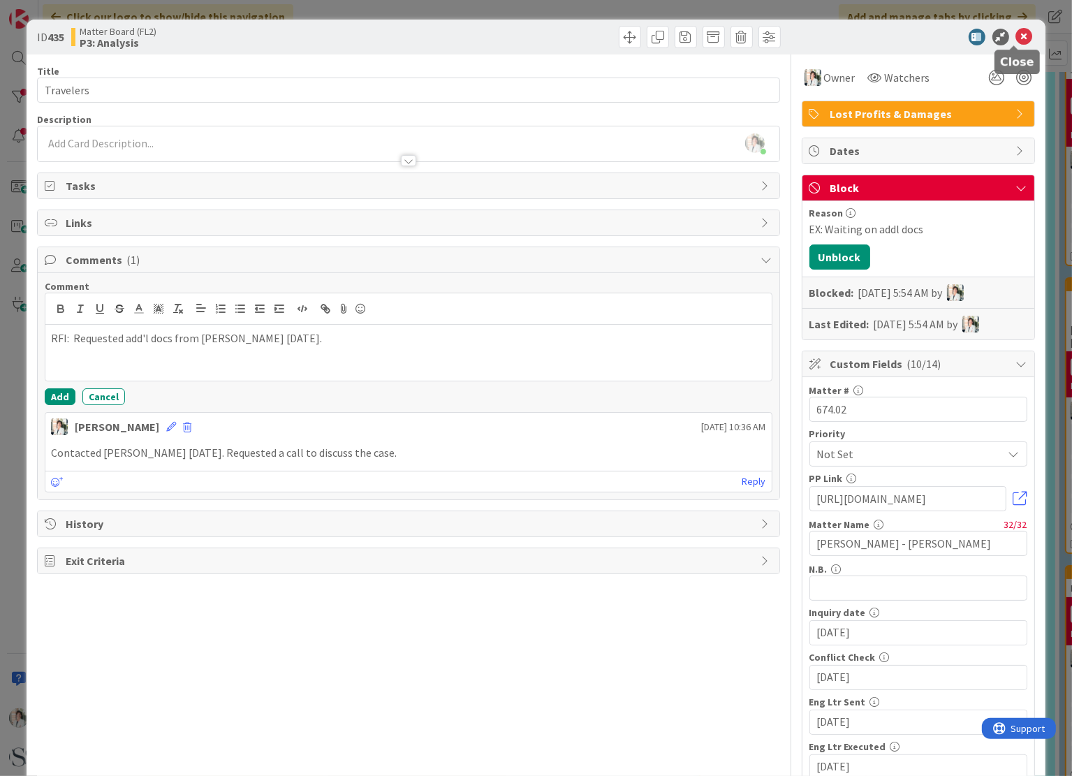
click at [1018, 36] on icon at bounding box center [1025, 37] width 17 height 17
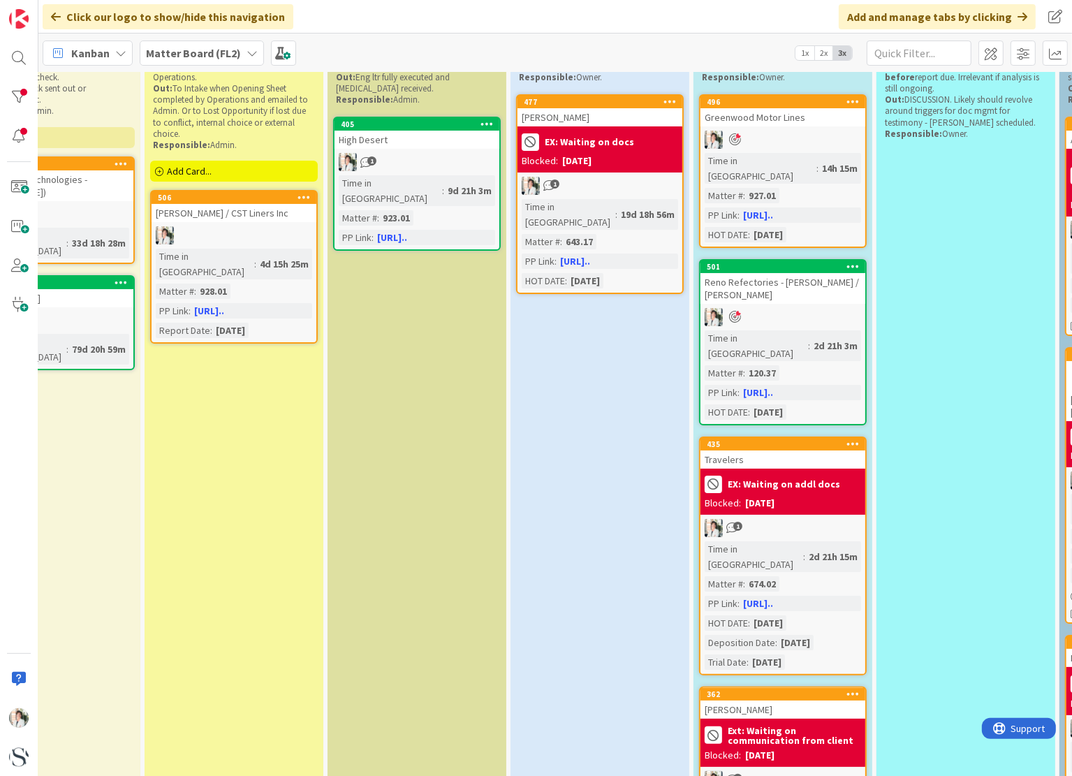
scroll to position [0, 115]
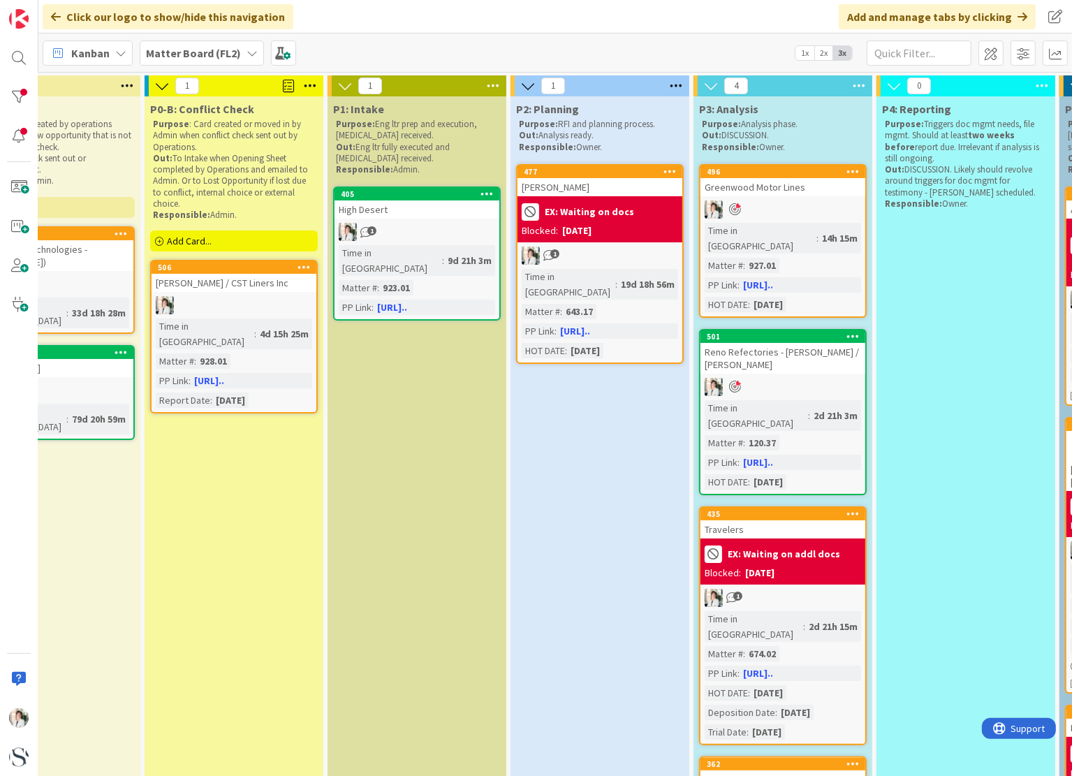
click at [436, 205] on div "High Desert" at bounding box center [417, 210] width 165 height 18
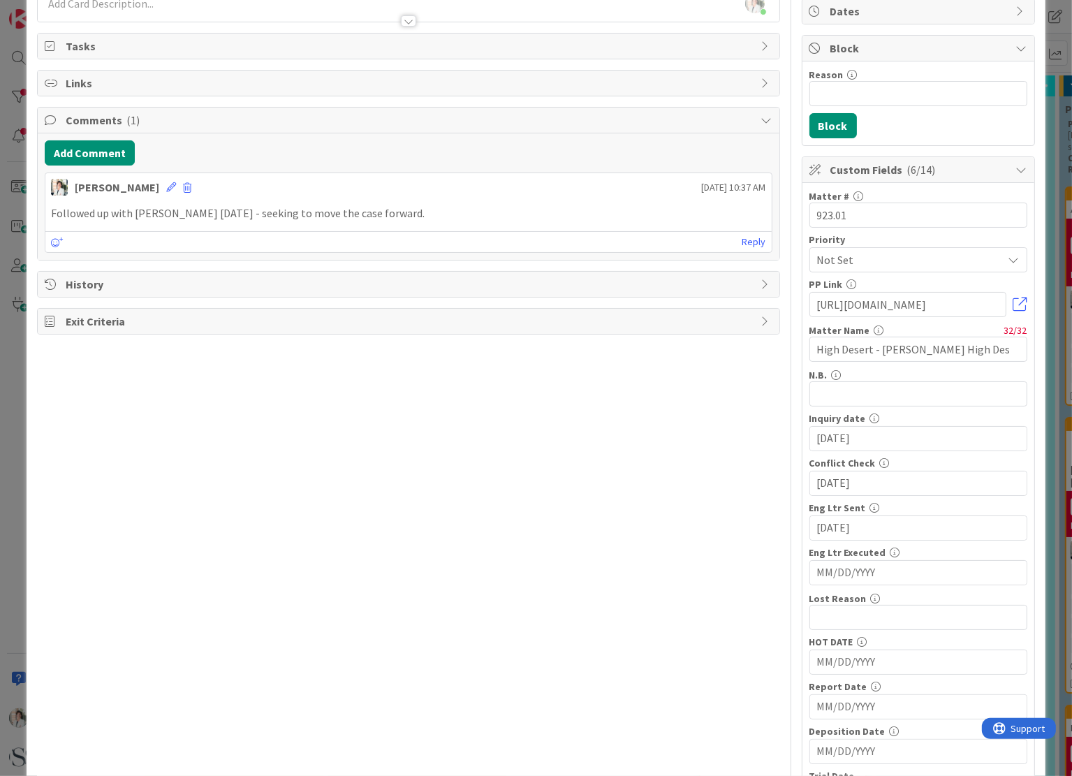
scroll to position [70, 0]
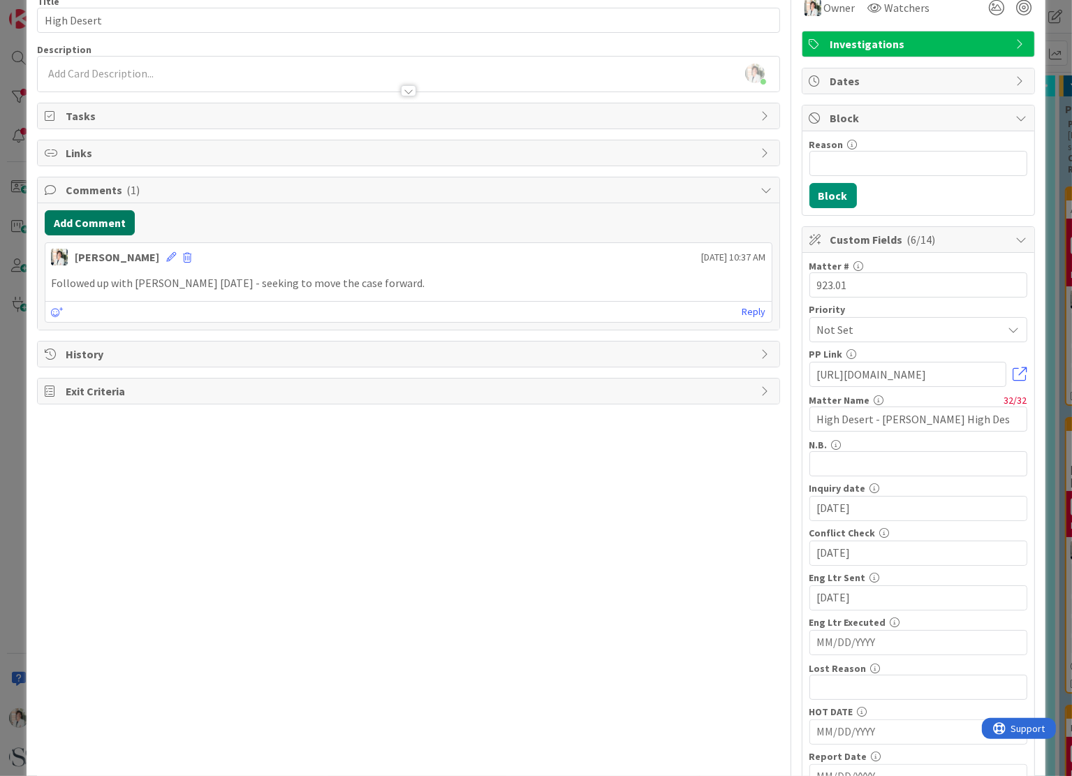
click at [81, 220] on button "Add Comment" at bounding box center [90, 222] width 90 height 25
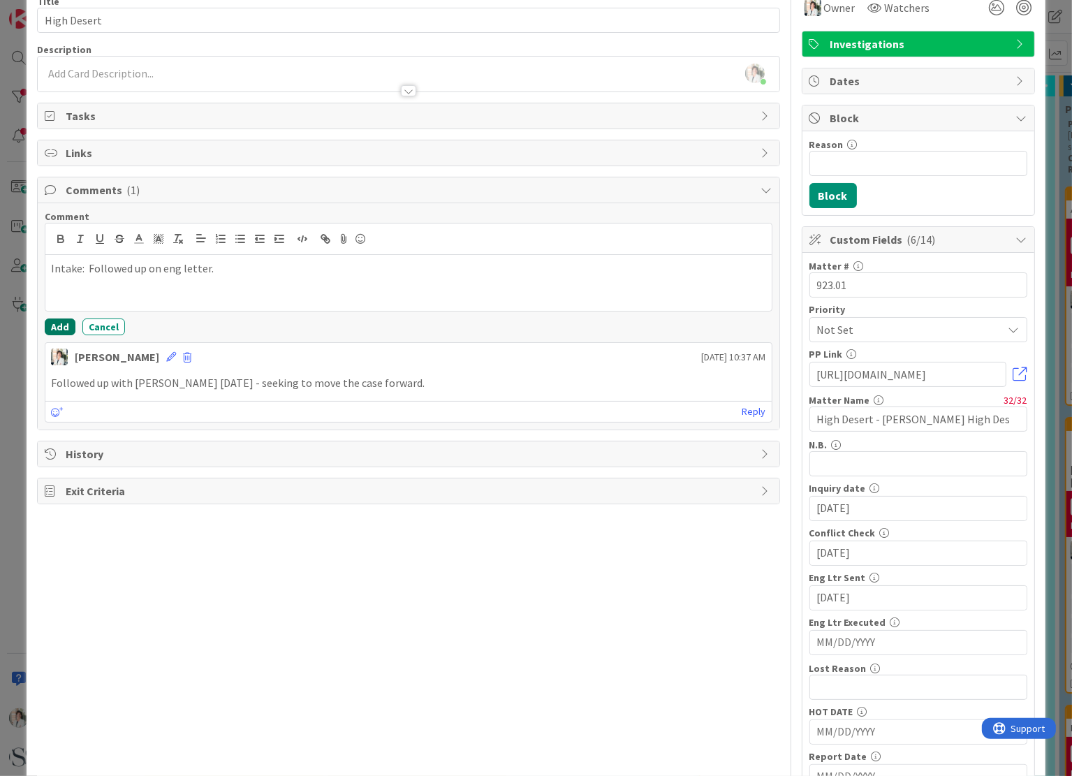
click at [56, 323] on button "Add" at bounding box center [60, 327] width 31 height 17
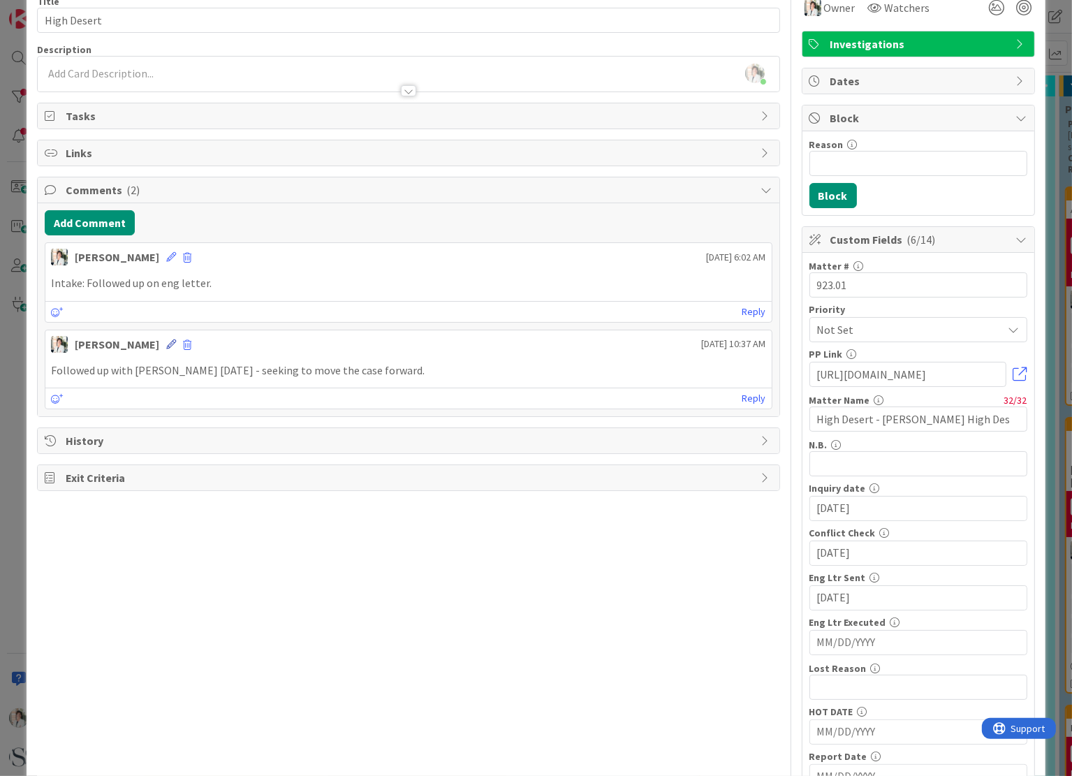
click at [166, 340] on icon at bounding box center [171, 345] width 10 height 10
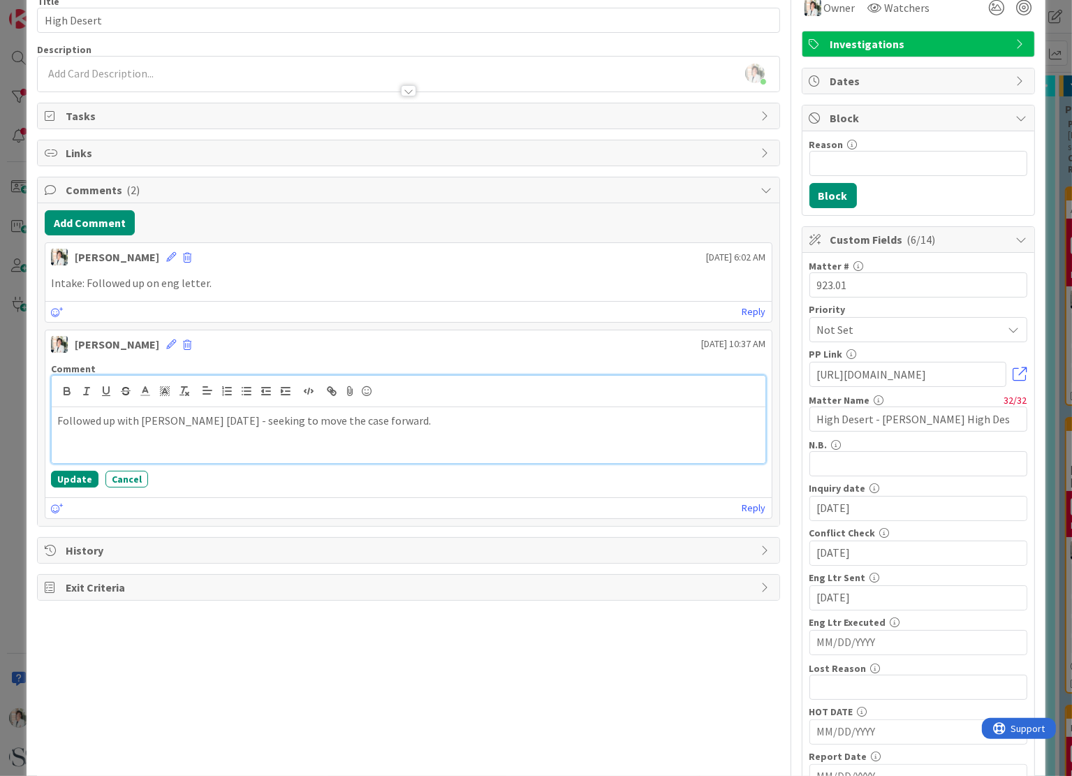
click at [59, 416] on p "Followed up with [PERSON_NAME] [DATE] - seeking to move the case forward." at bounding box center [408, 421] width 702 height 16
click at [57, 416] on p "Followed up with [PERSON_NAME] [DATE] - seeking to move the case forward." at bounding box center [408, 421] width 702 height 16
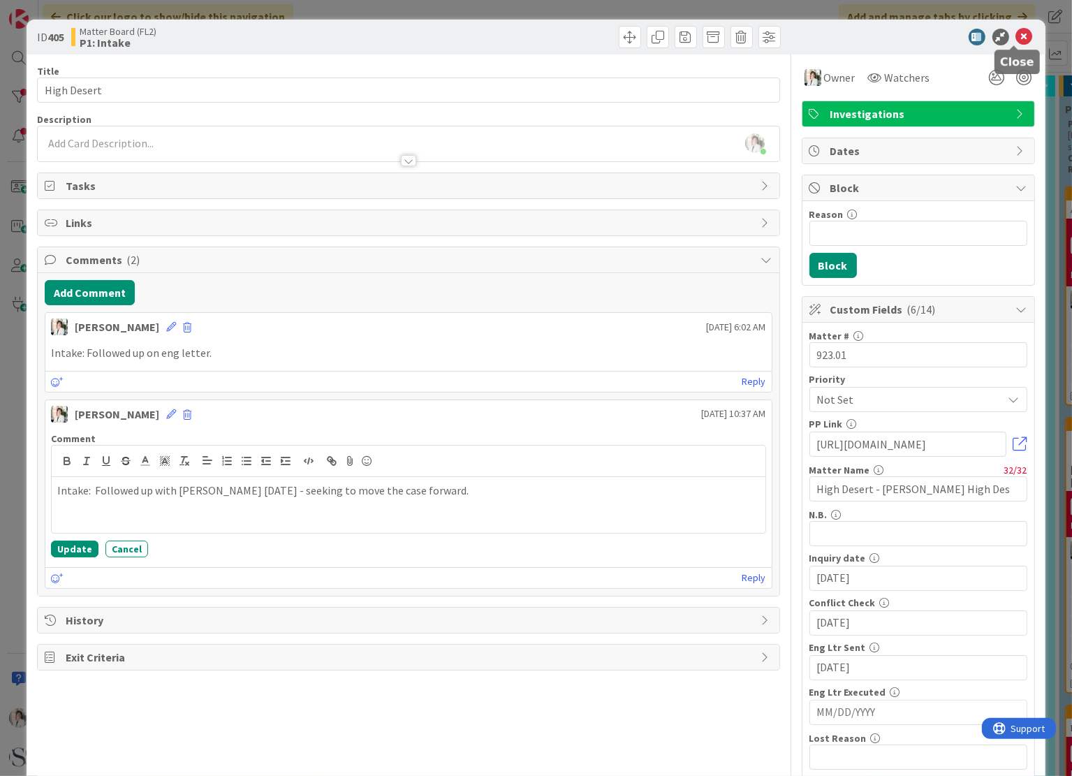
click at [1017, 38] on icon at bounding box center [1025, 37] width 17 height 17
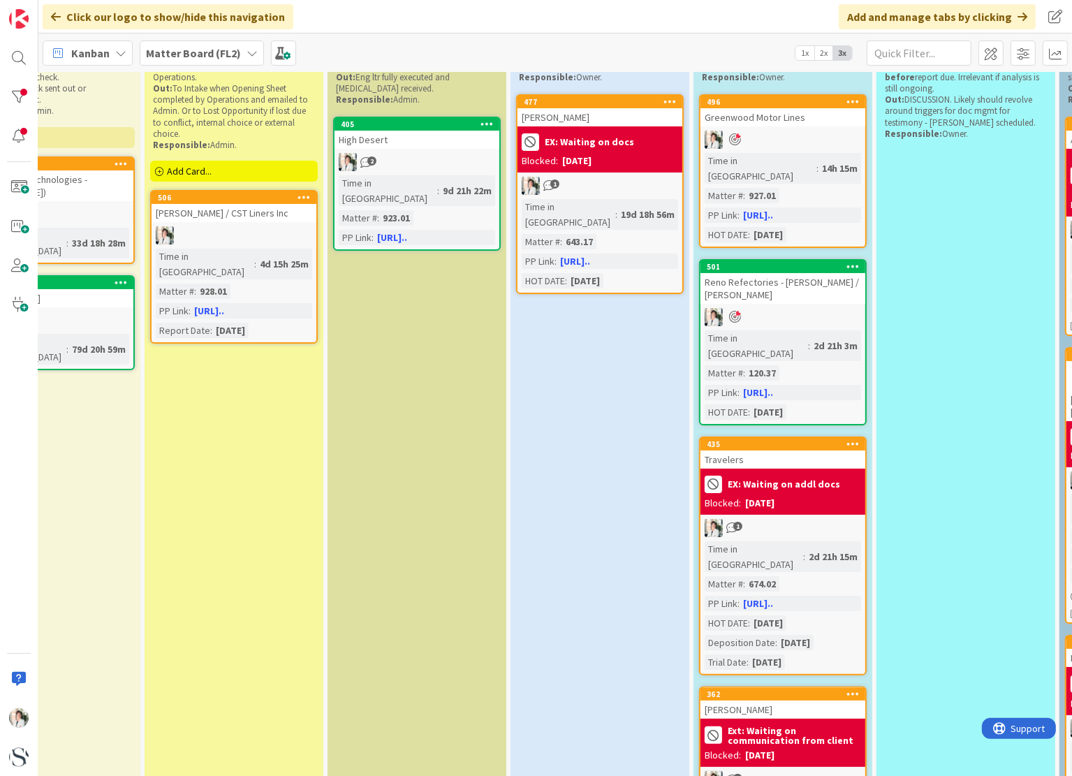
scroll to position [0, 115]
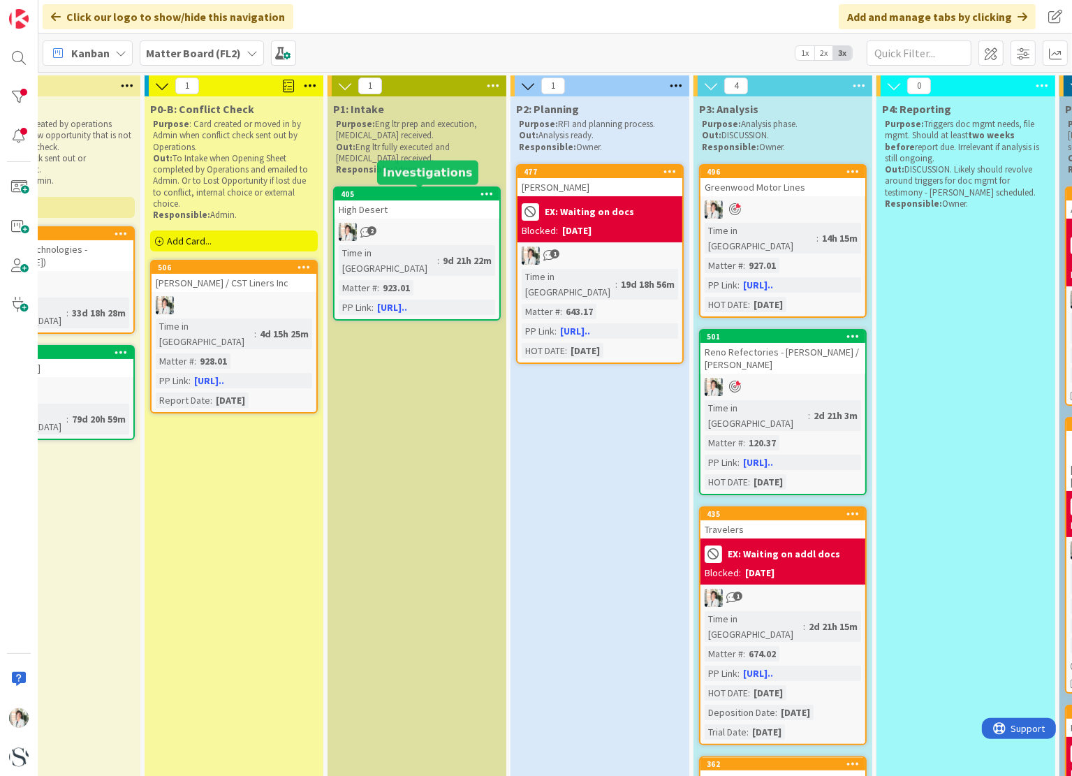
click at [419, 196] on div "405" at bounding box center [420, 194] width 159 height 10
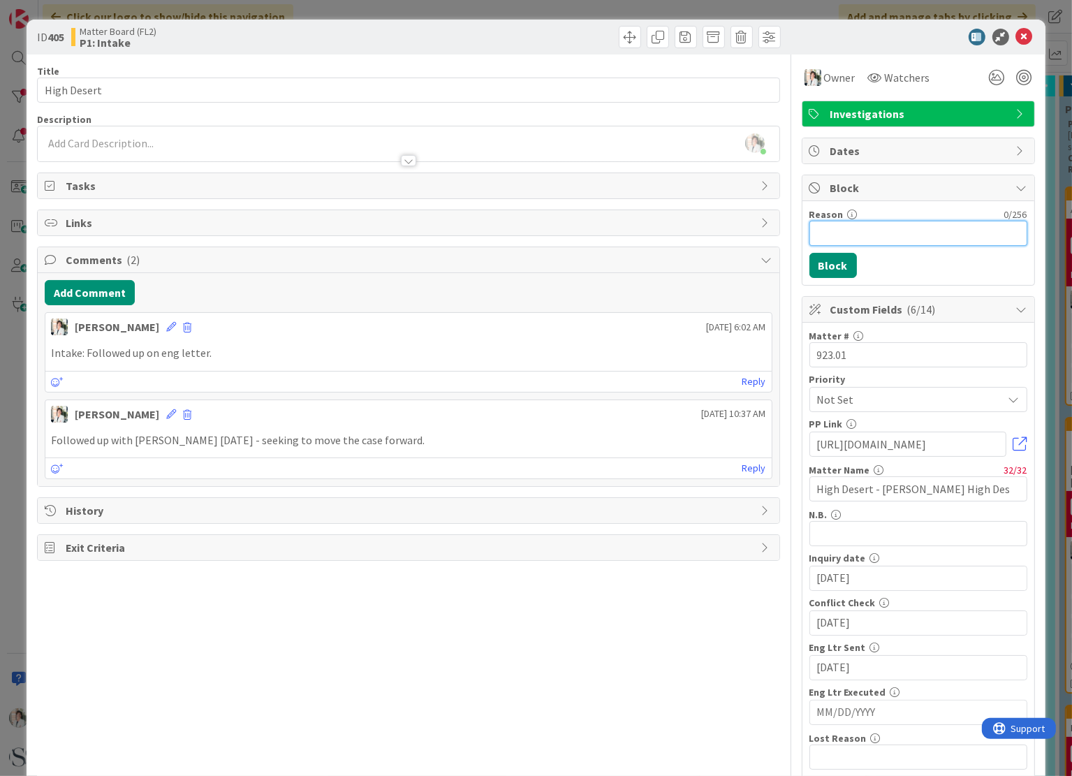
click at [827, 231] on input "Reason" at bounding box center [919, 233] width 218 height 25
type input "Ex: Waiting on eng ltr"
click at [829, 262] on button "Block" at bounding box center [834, 265] width 48 height 25
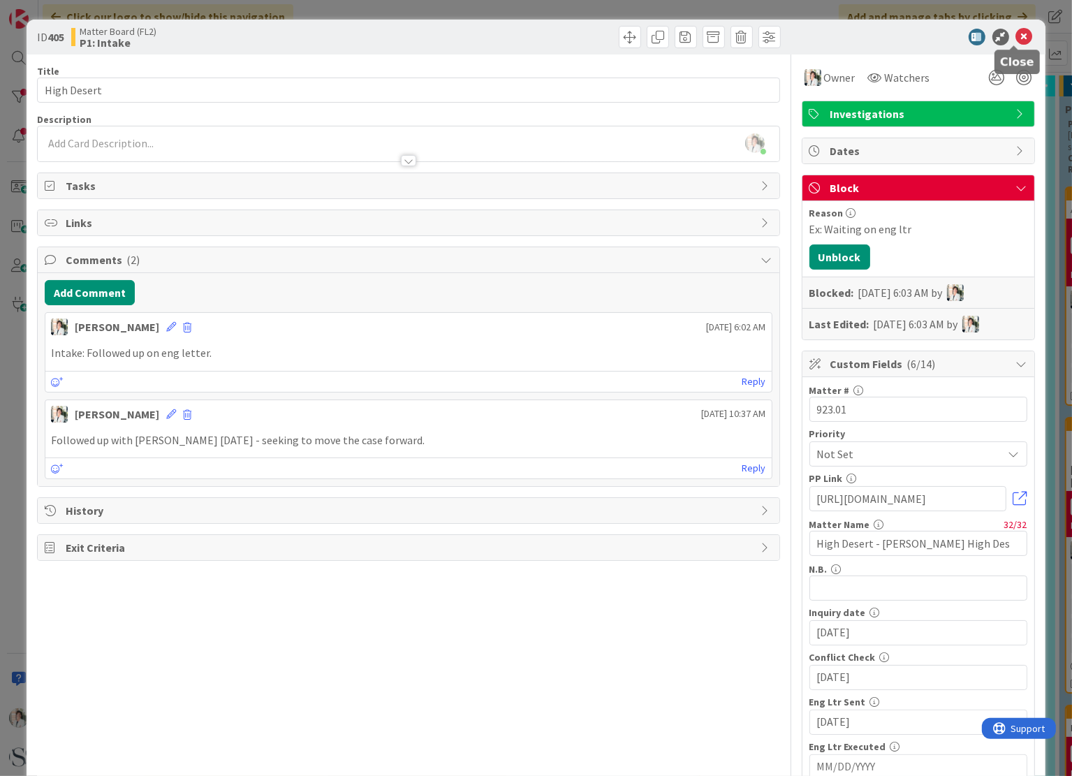
click at [1017, 33] on icon at bounding box center [1025, 37] width 17 height 17
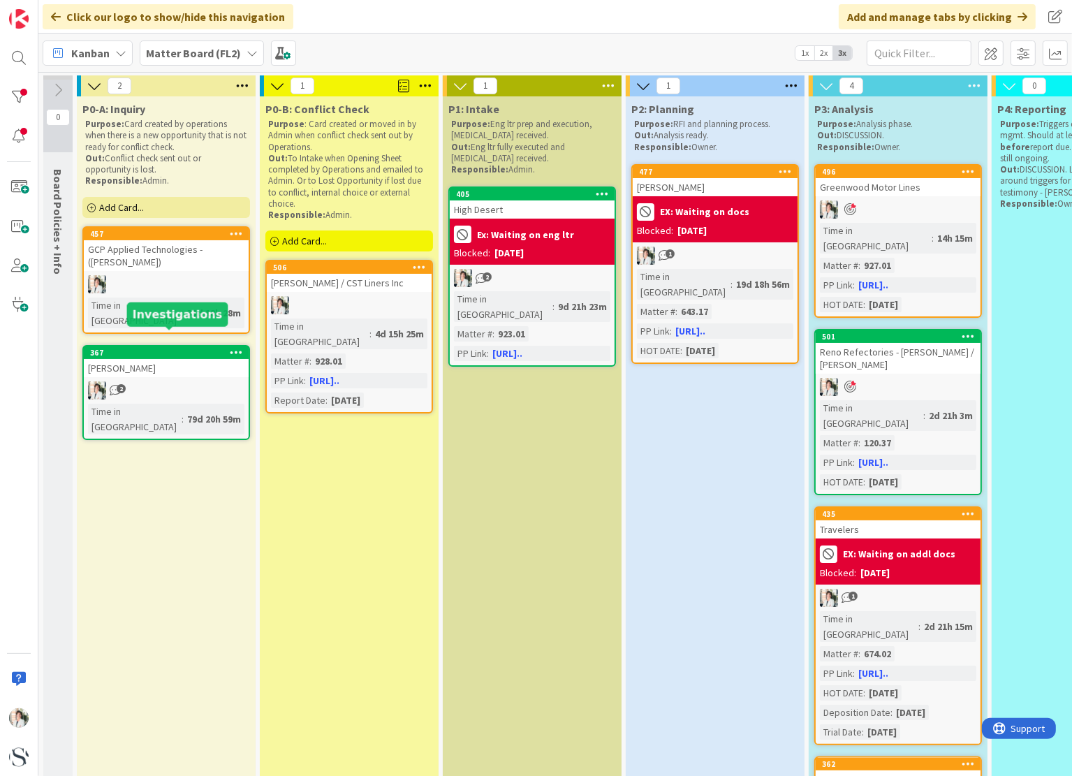
click at [160, 348] on div "367" at bounding box center [169, 353] width 159 height 10
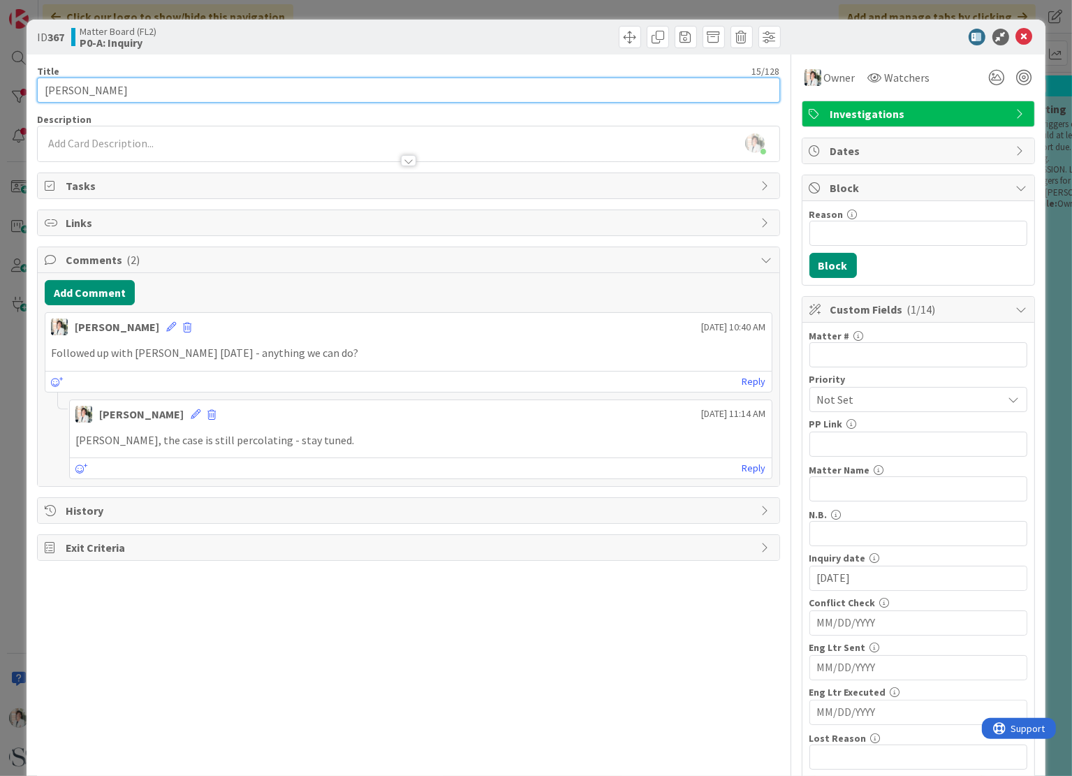
click at [138, 87] on input "[PERSON_NAME]" at bounding box center [408, 90] width 743 height 25
type input "[PERSON_NAME] (1st inq.)"
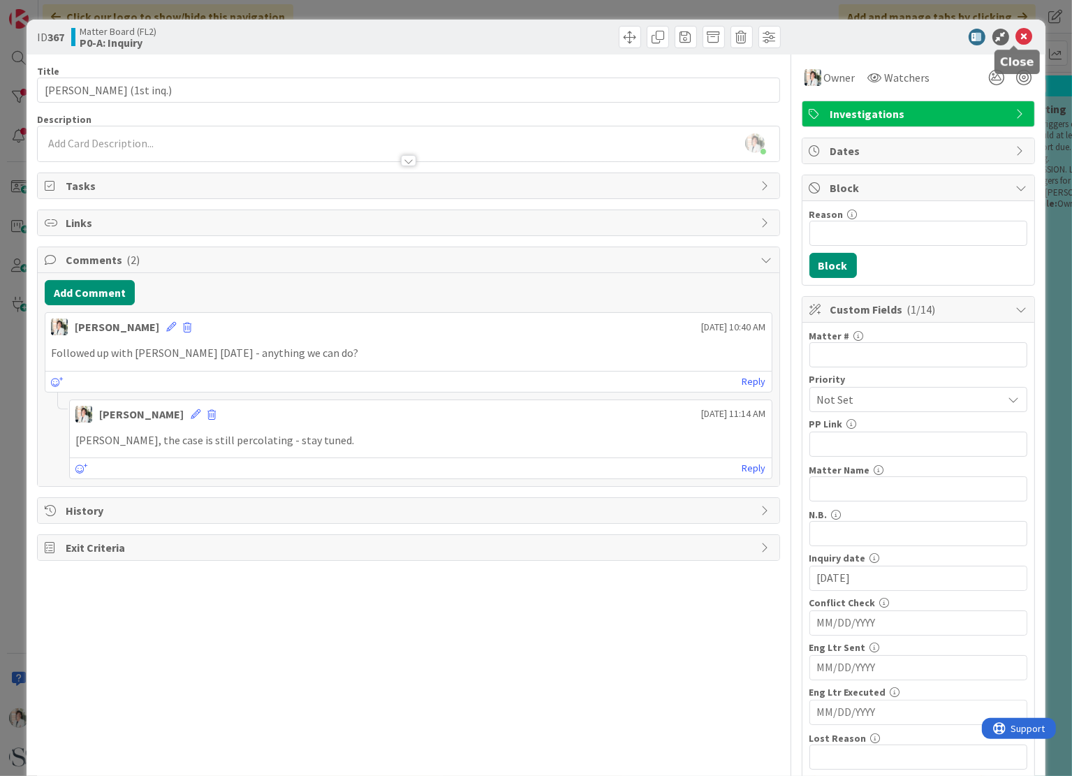
click at [1017, 34] on icon at bounding box center [1025, 37] width 17 height 17
